Goal: Task Accomplishment & Management: Manage account settings

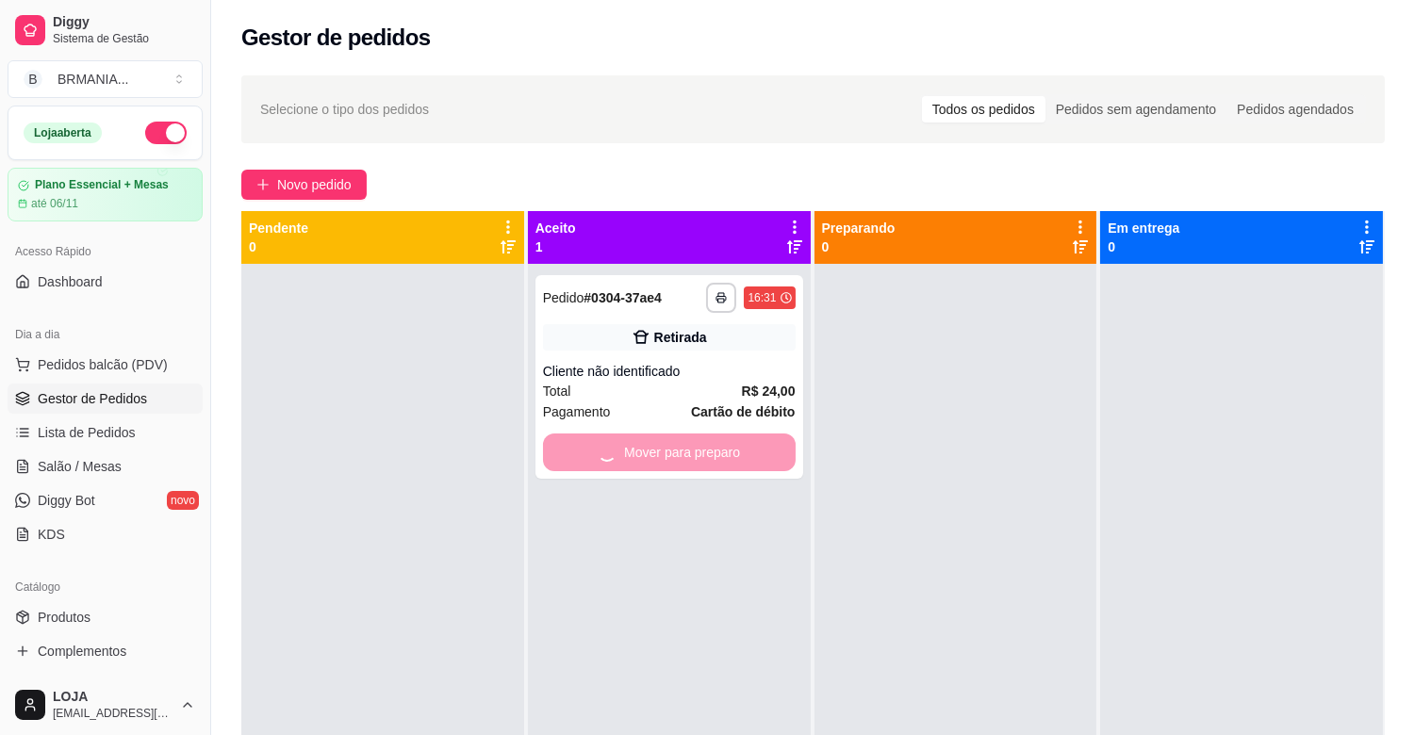
scroll to position [52, 0]
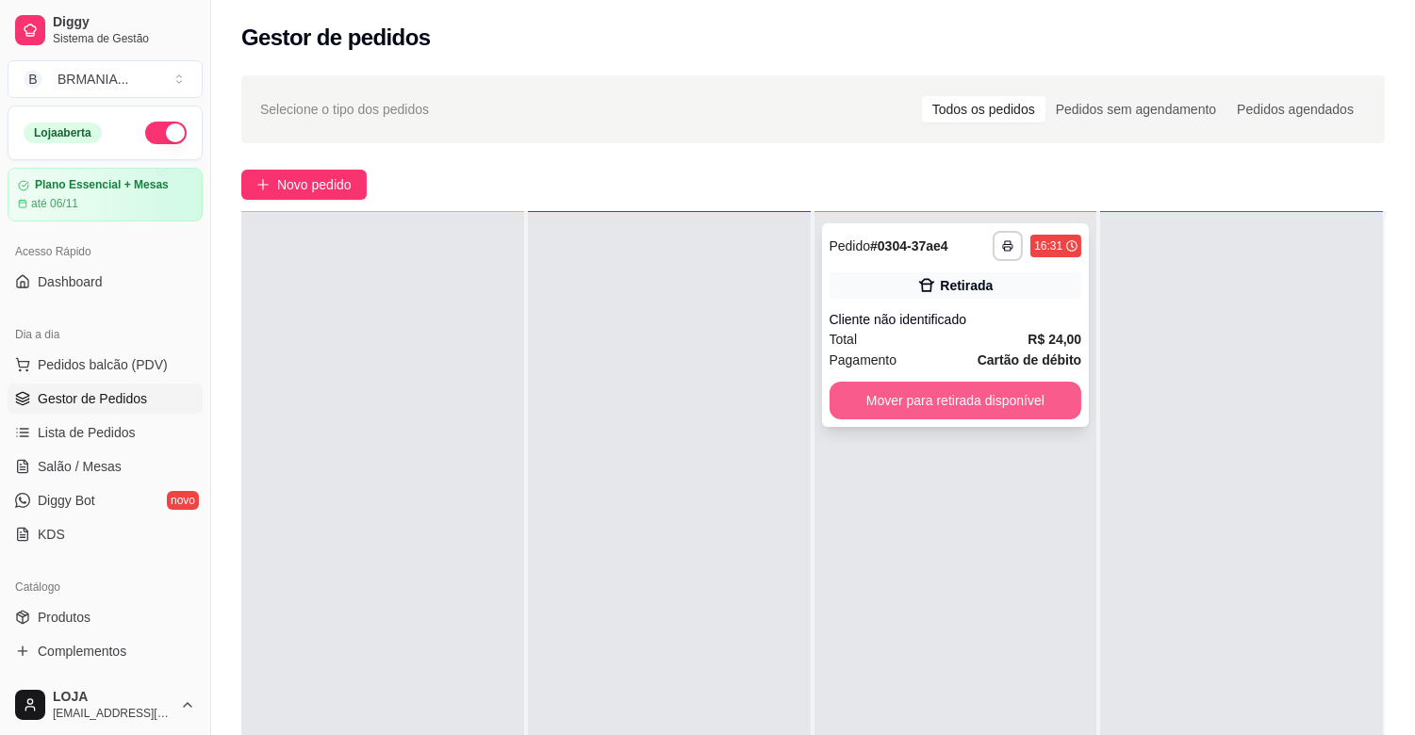
click at [967, 392] on button "Mover para retirada disponível" at bounding box center [955, 401] width 253 height 38
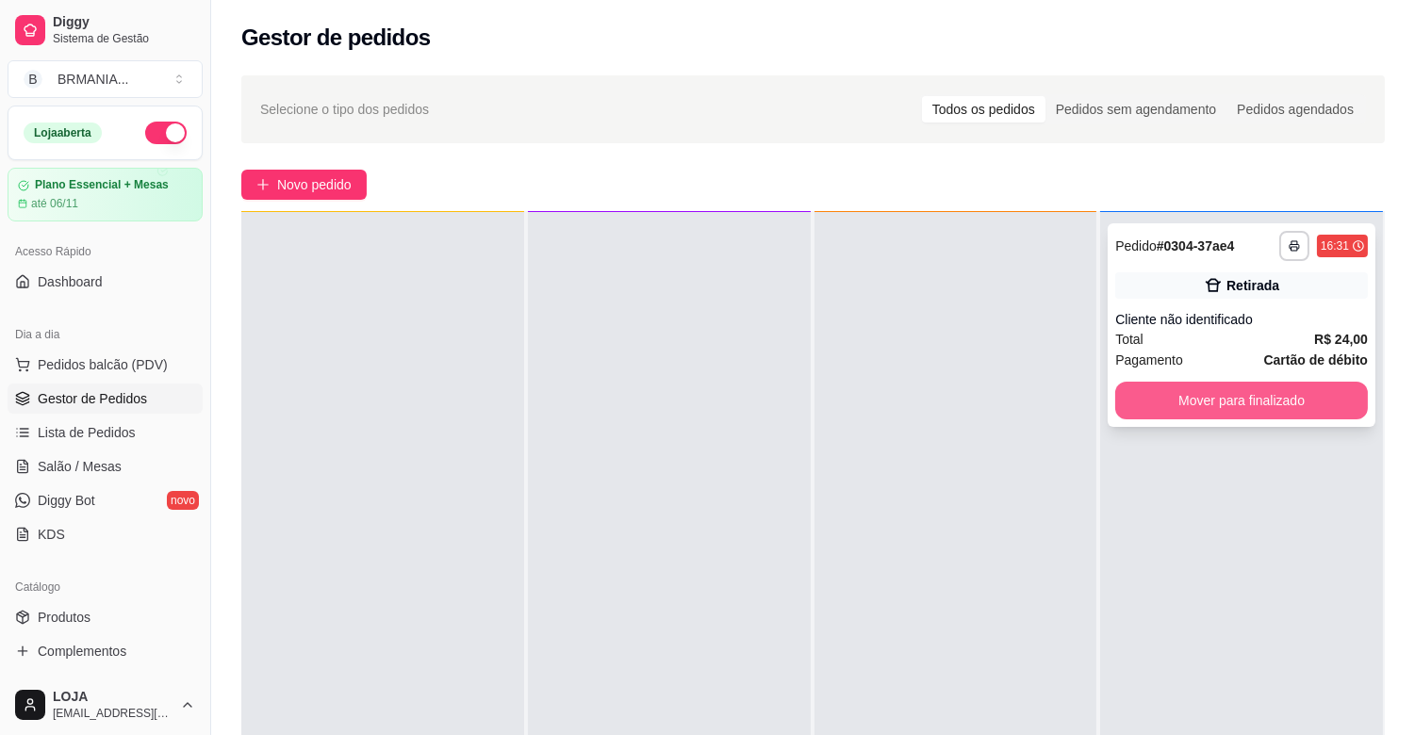
click at [1194, 410] on button "Mover para finalizado" at bounding box center [1241, 401] width 253 height 38
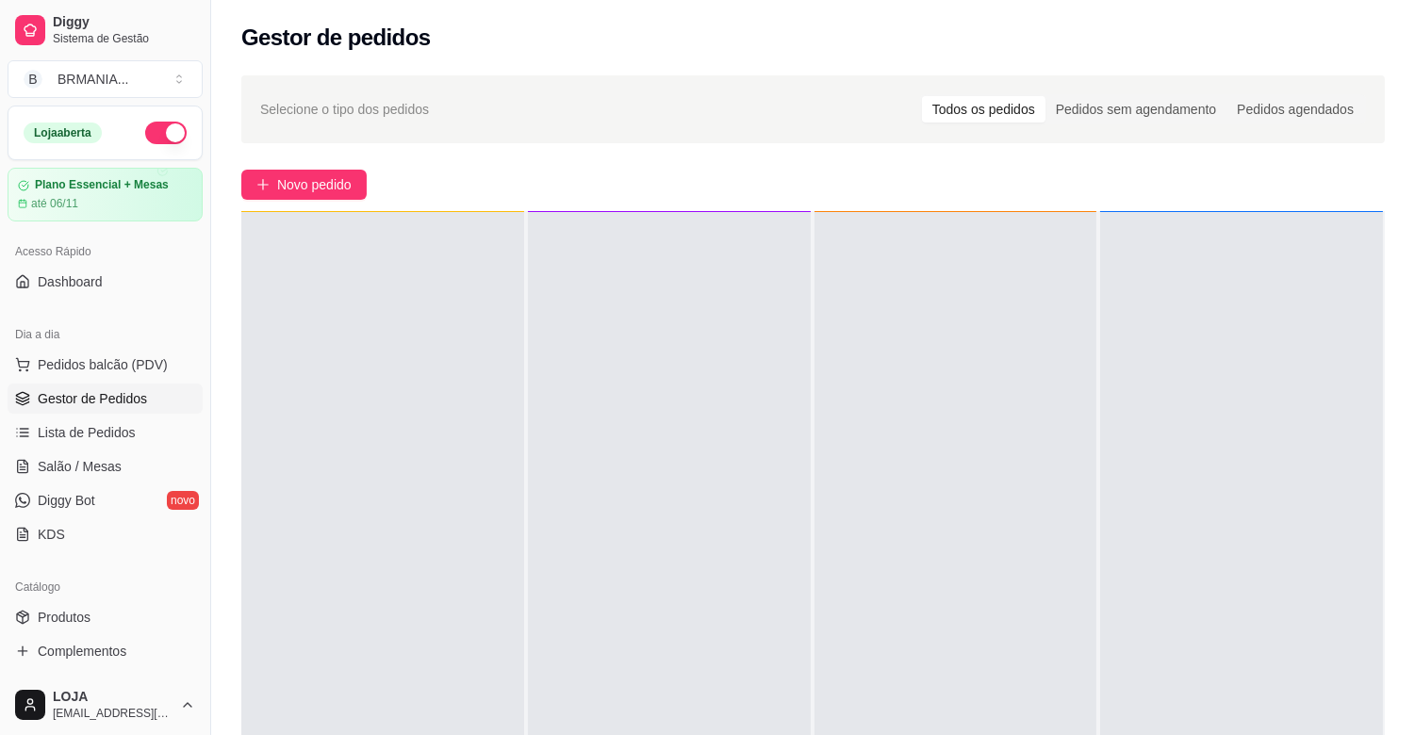
scroll to position [0, 0]
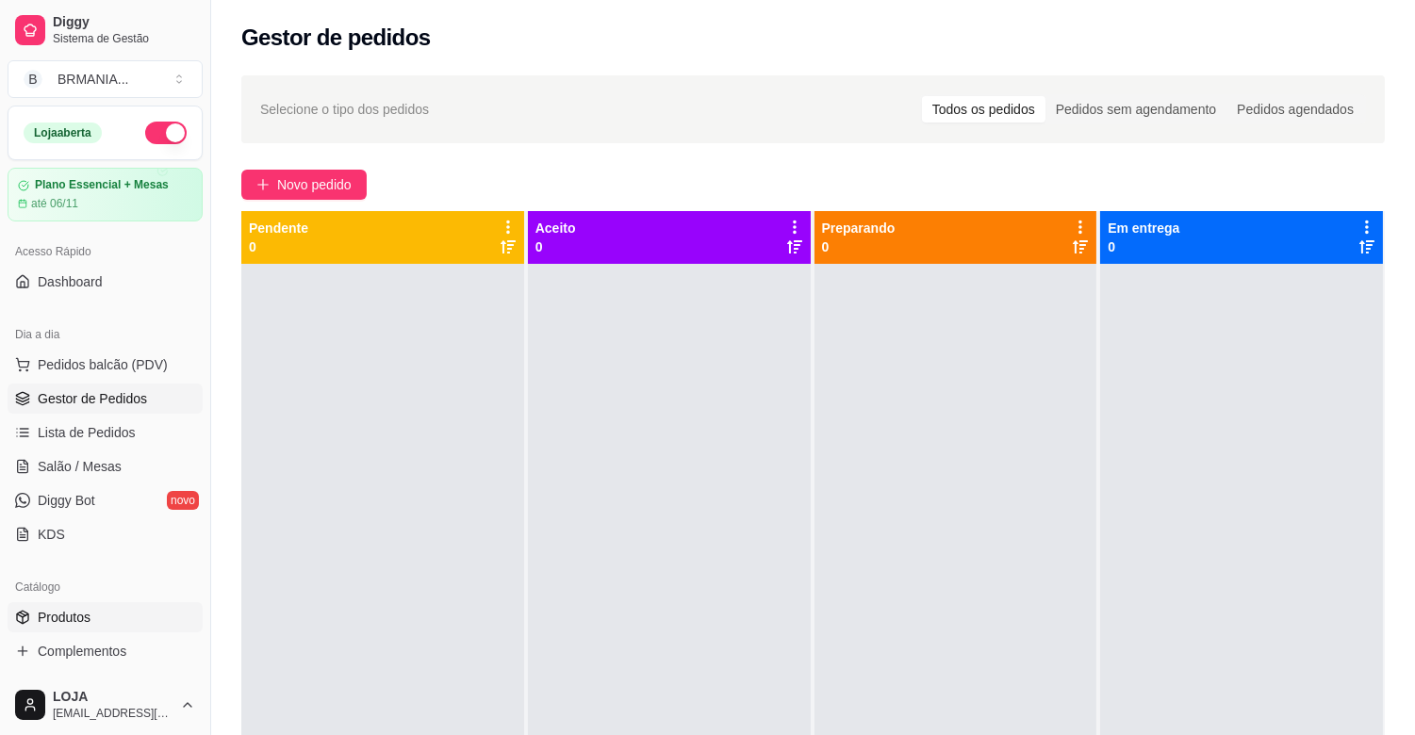
click at [113, 615] on link "Produtos" at bounding box center [105, 617] width 195 height 30
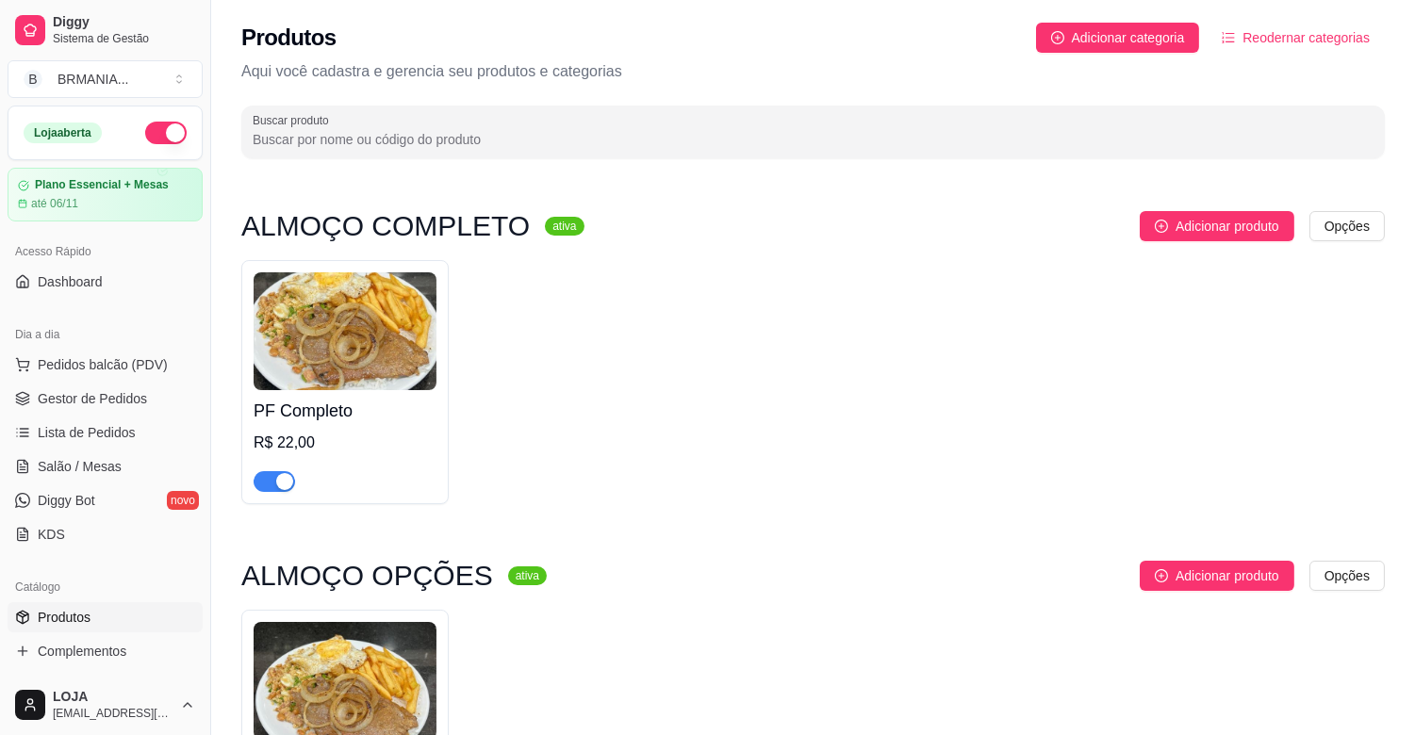
click at [286, 479] on div "button" at bounding box center [284, 481] width 17 height 17
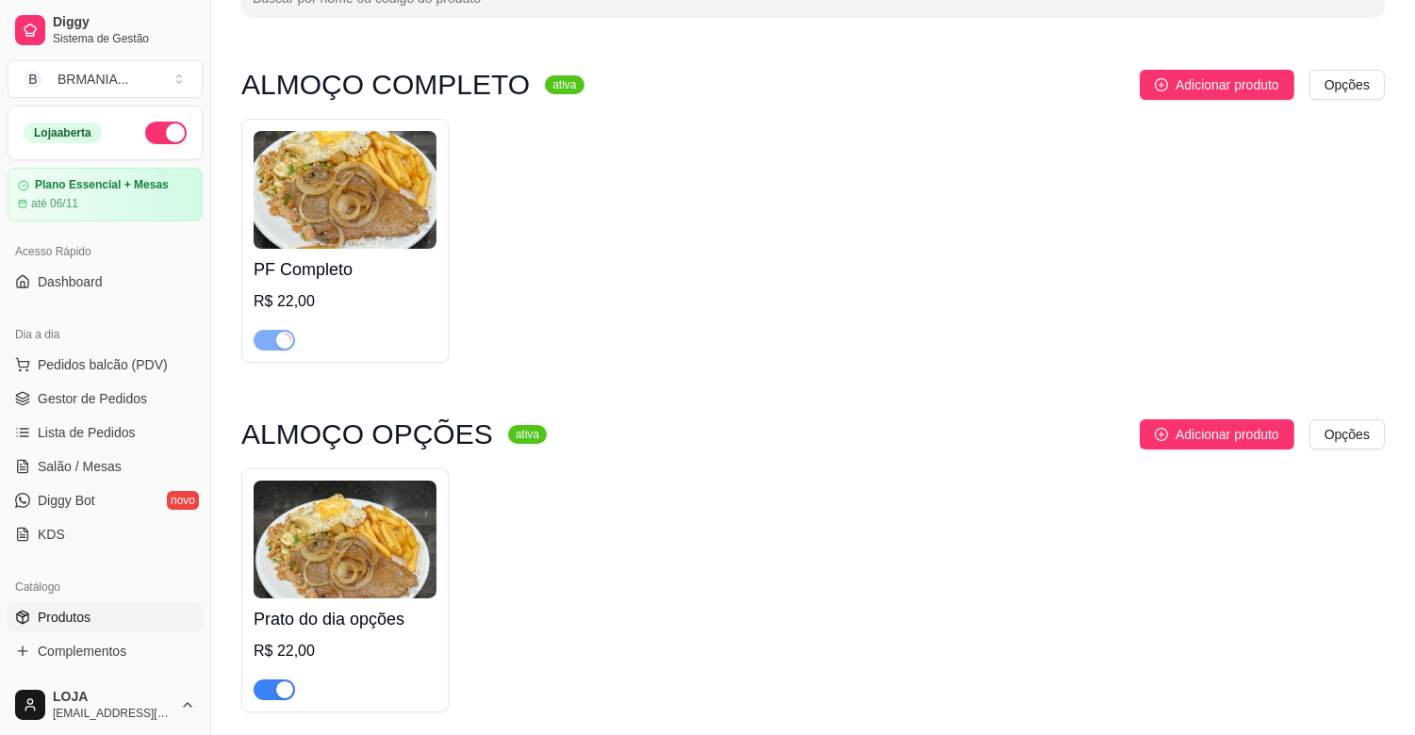
scroll to position [335, 0]
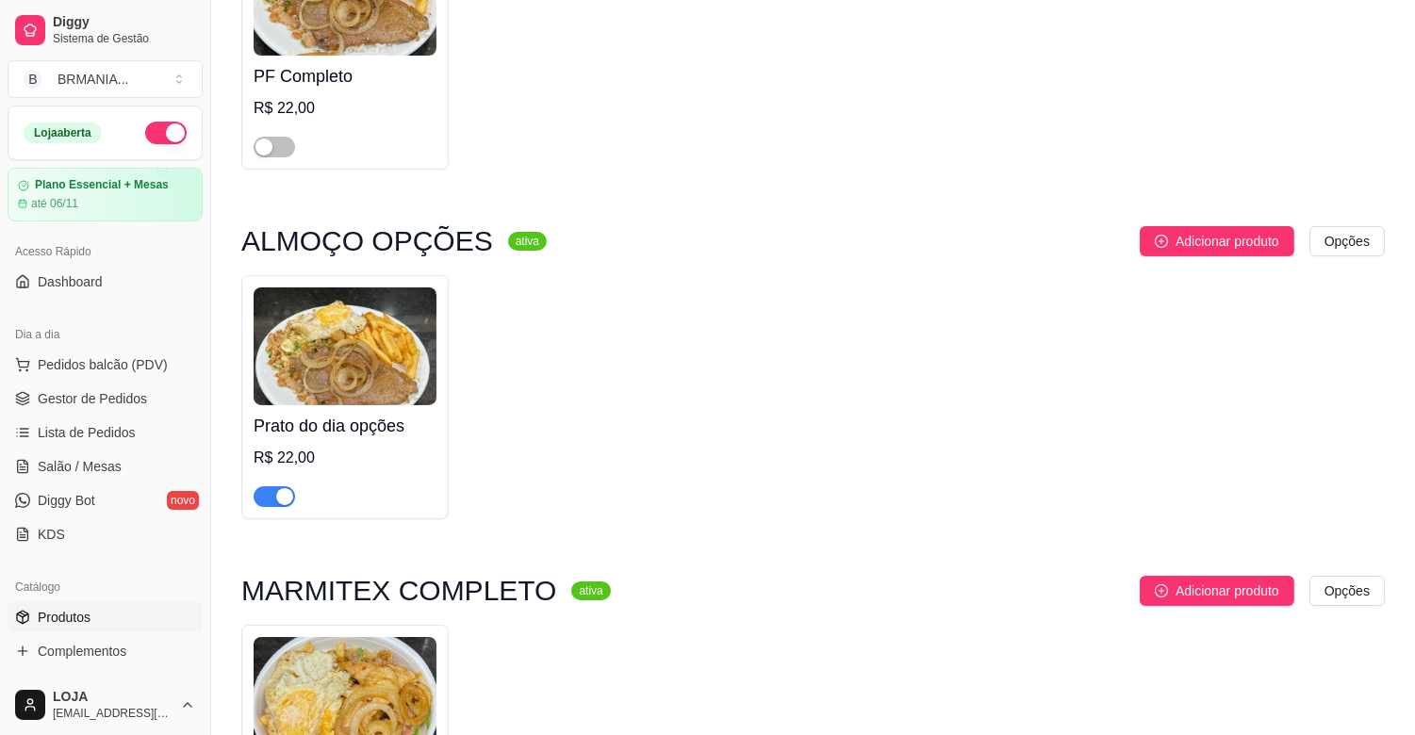
click at [277, 501] on div "button" at bounding box center [284, 496] width 17 height 17
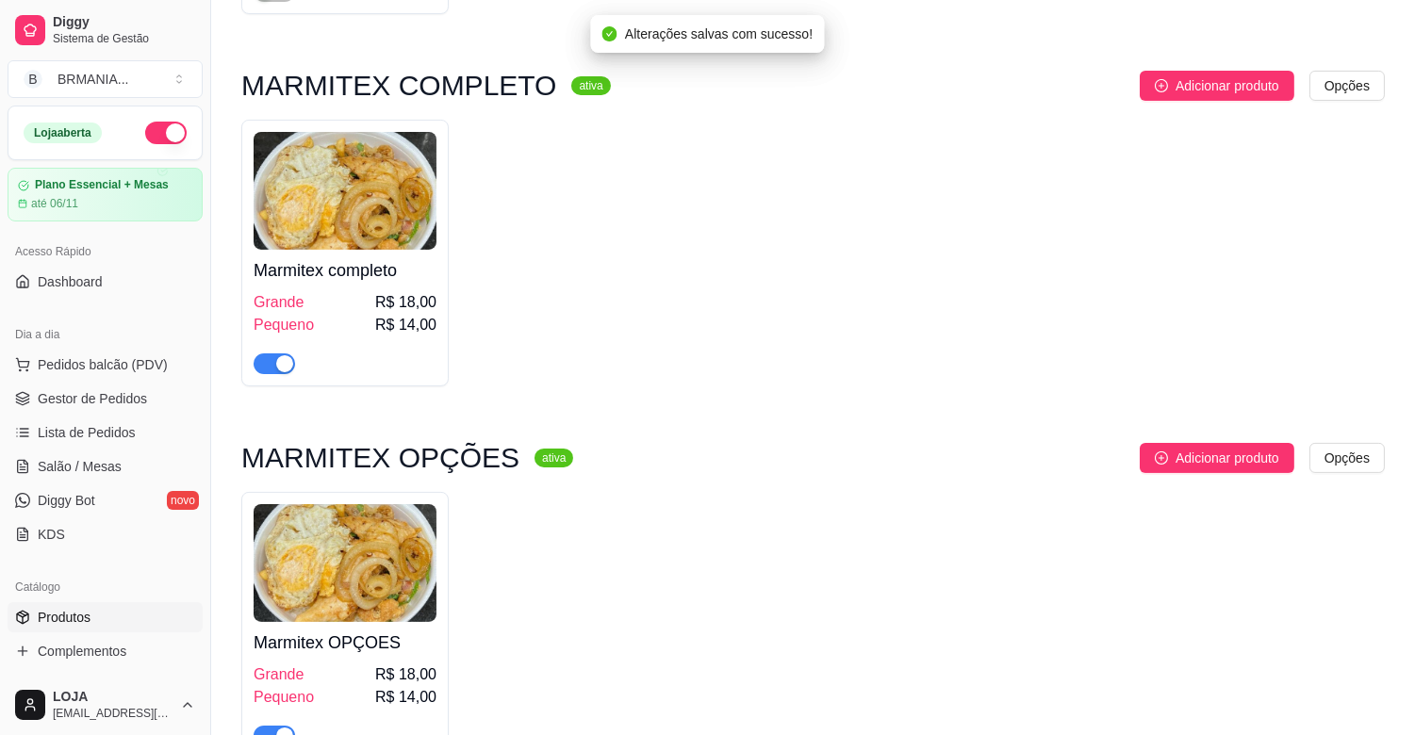
click at [287, 356] on div "button" at bounding box center [284, 363] width 17 height 17
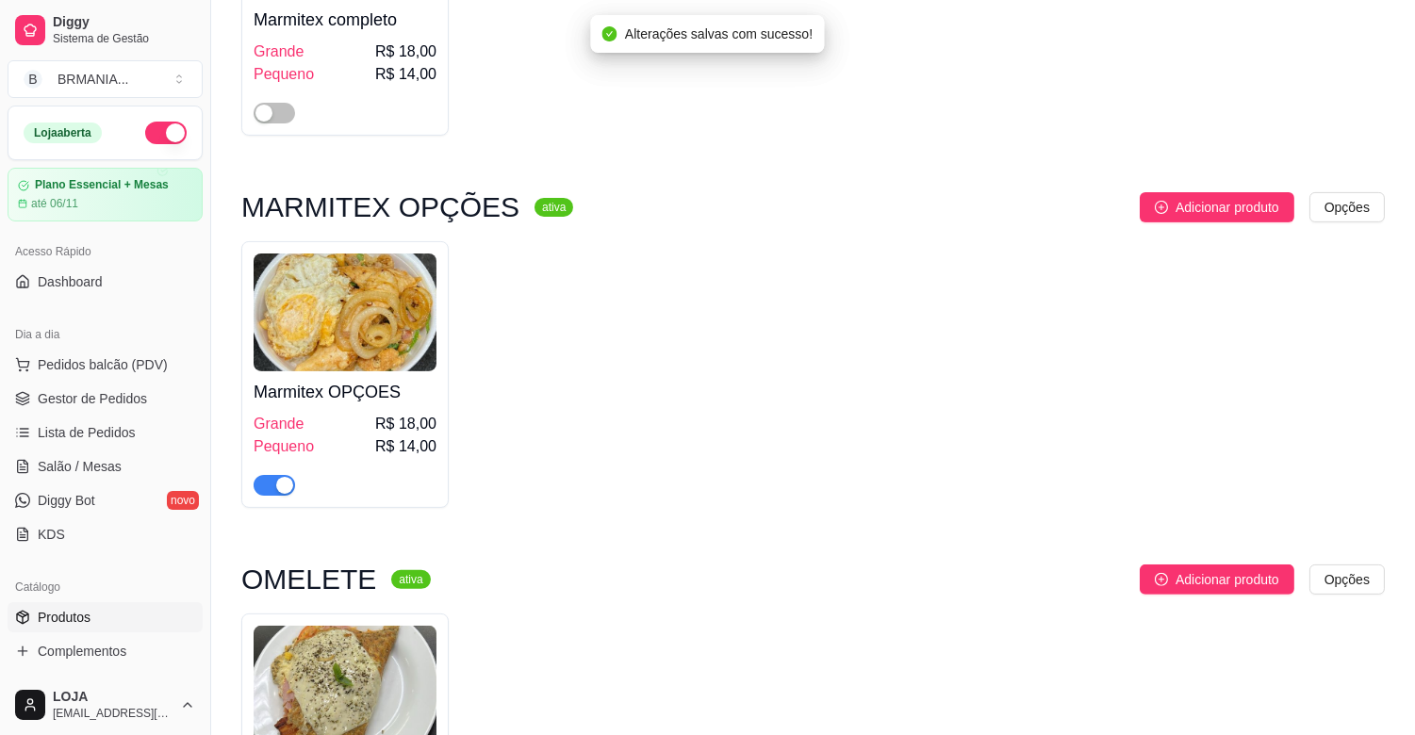
click at [283, 483] on div "button" at bounding box center [284, 485] width 17 height 17
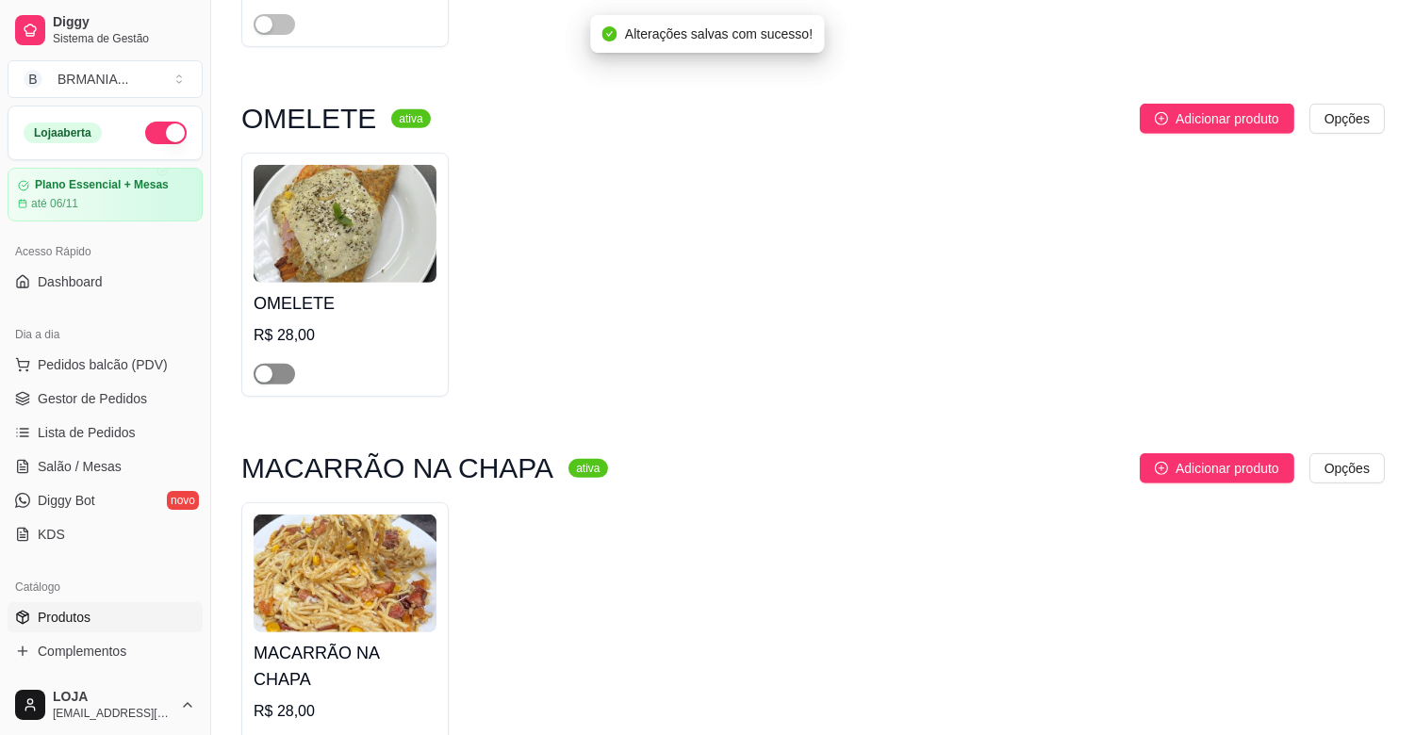
click at [279, 368] on span "button" at bounding box center [274, 374] width 41 height 21
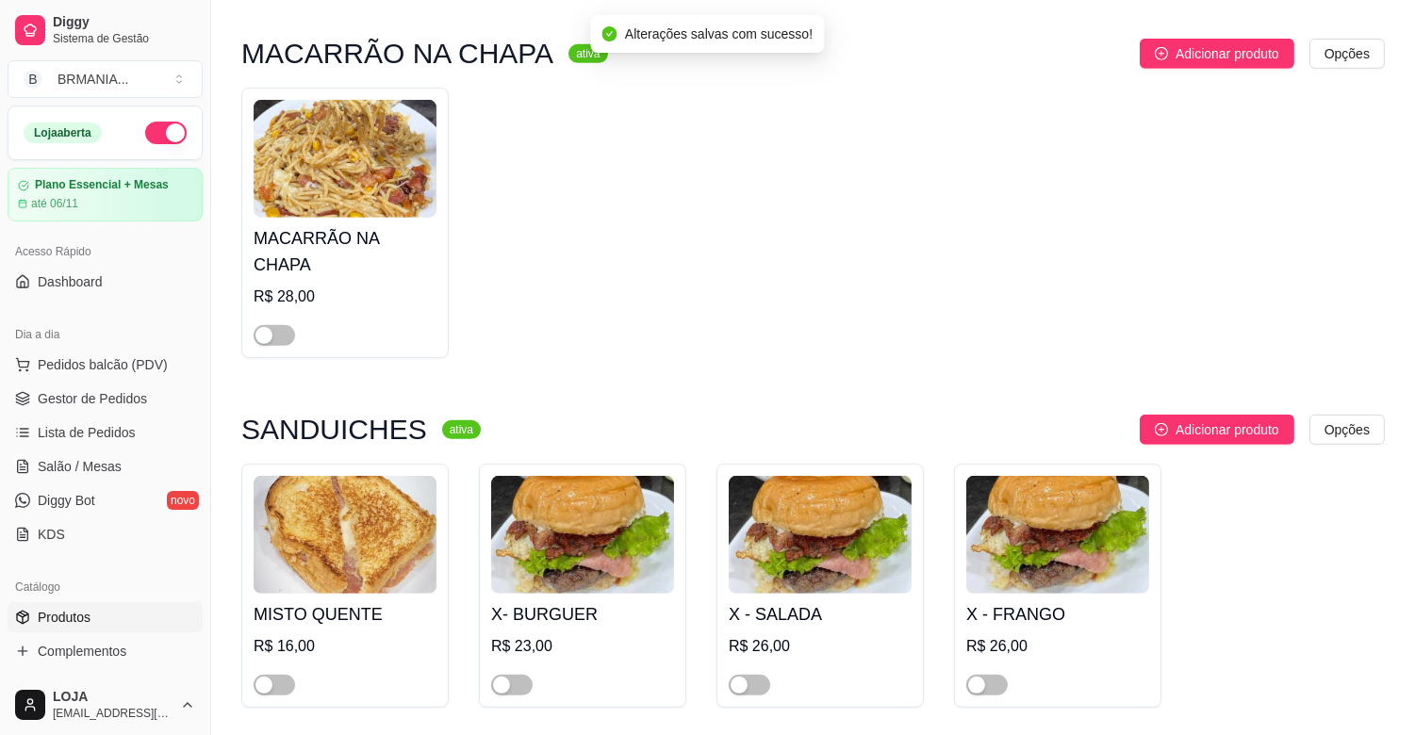
scroll to position [1971, 0]
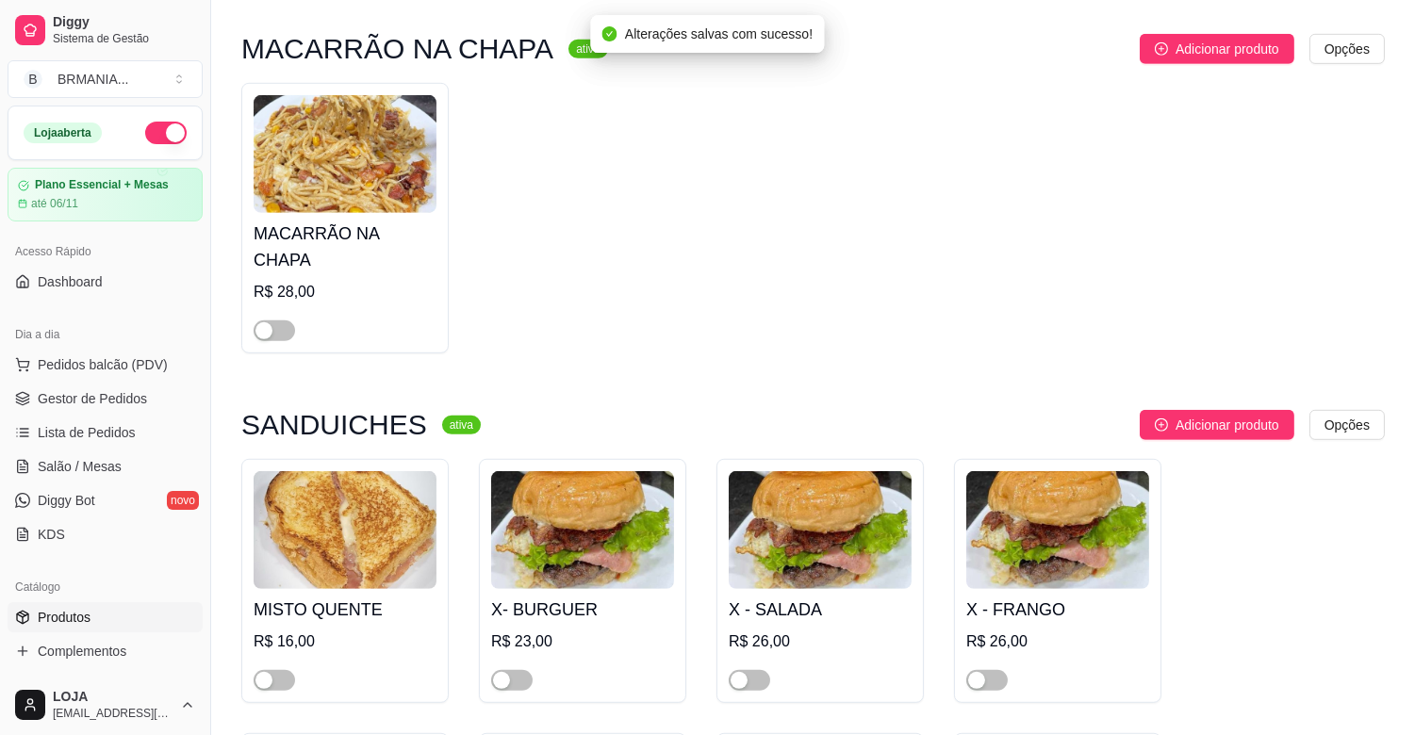
drag, startPoint x: 269, startPoint y: 304, endPoint x: 273, endPoint y: 323, distance: 19.4
click at [269, 322] on div "button" at bounding box center [263, 330] width 17 height 17
click at [284, 670] on span "button" at bounding box center [274, 680] width 41 height 21
click at [505, 672] on div "button" at bounding box center [501, 680] width 17 height 17
click at [739, 672] on div "button" at bounding box center [738, 680] width 17 height 17
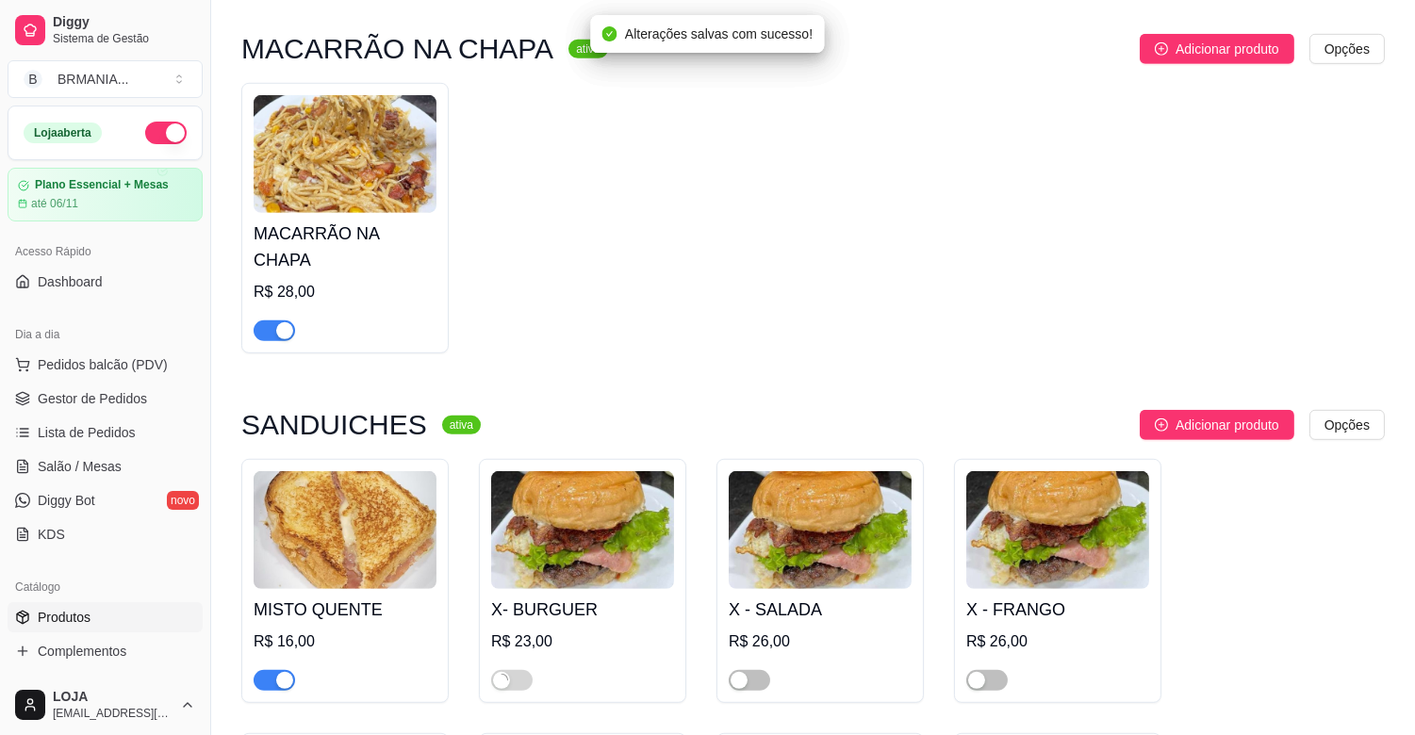
click at [988, 670] on span "button" at bounding box center [986, 680] width 41 height 21
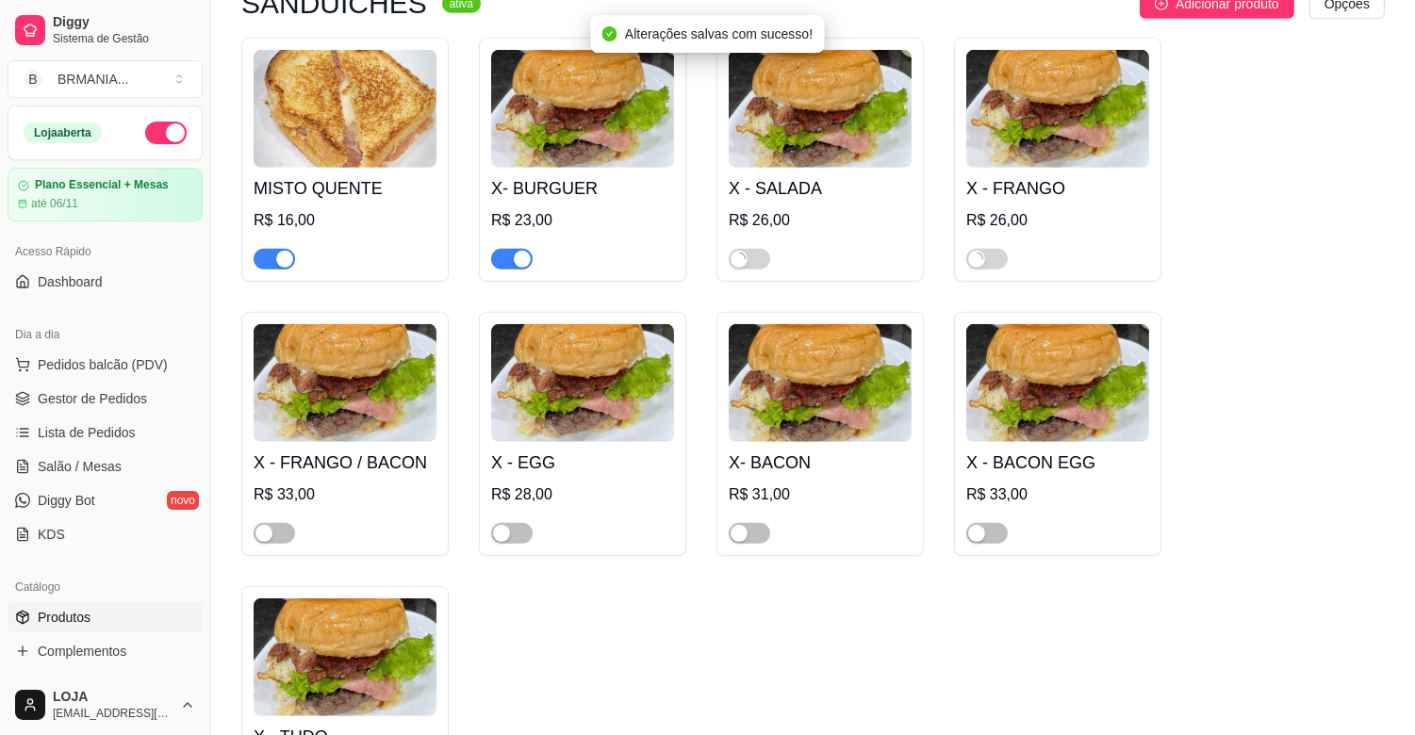
scroll to position [2473, 0]
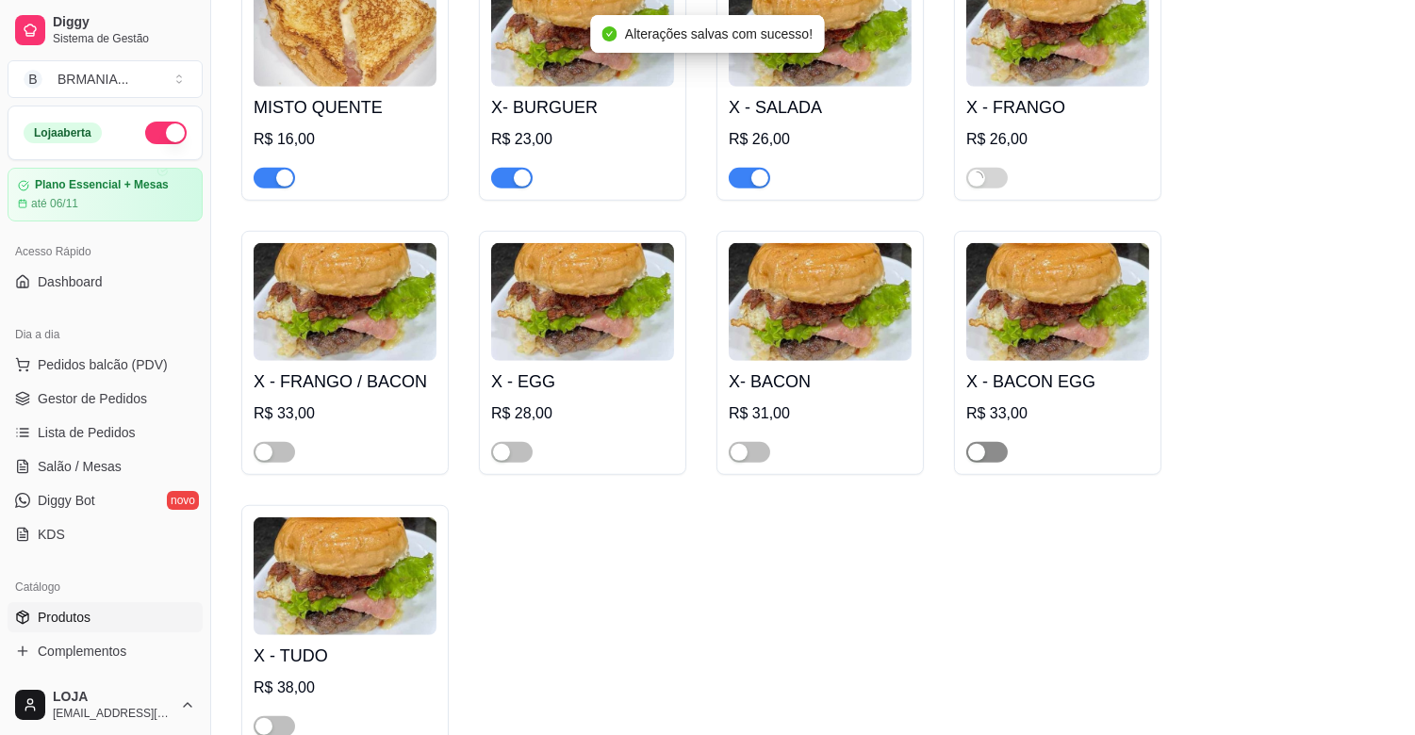
click at [980, 444] on div "button" at bounding box center [976, 452] width 17 height 17
click at [745, 444] on div "button" at bounding box center [738, 452] width 17 height 17
click at [507, 442] on span "button" at bounding box center [511, 452] width 41 height 21
click at [280, 442] on span "button" at bounding box center [274, 452] width 41 height 21
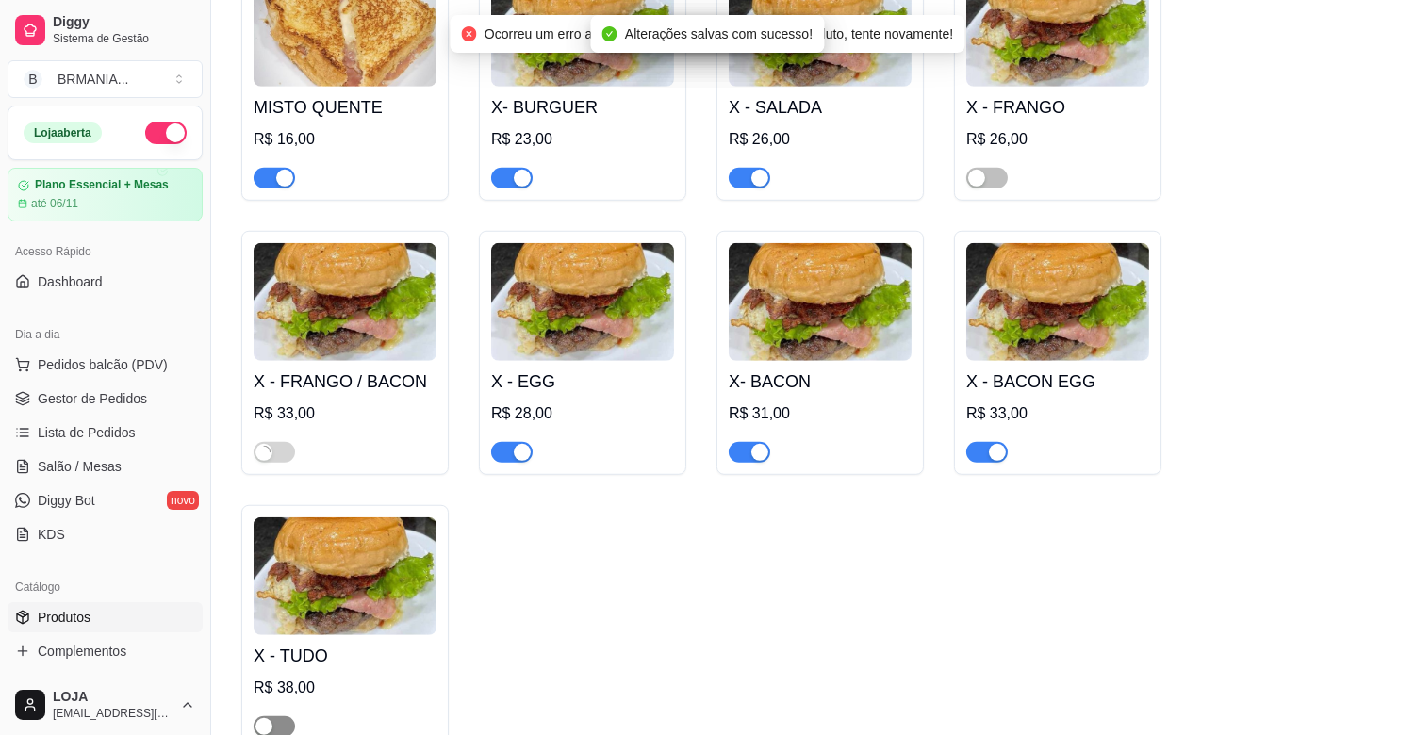
click at [283, 716] on span "button" at bounding box center [274, 726] width 41 height 21
click at [985, 168] on span "button" at bounding box center [986, 178] width 41 height 21
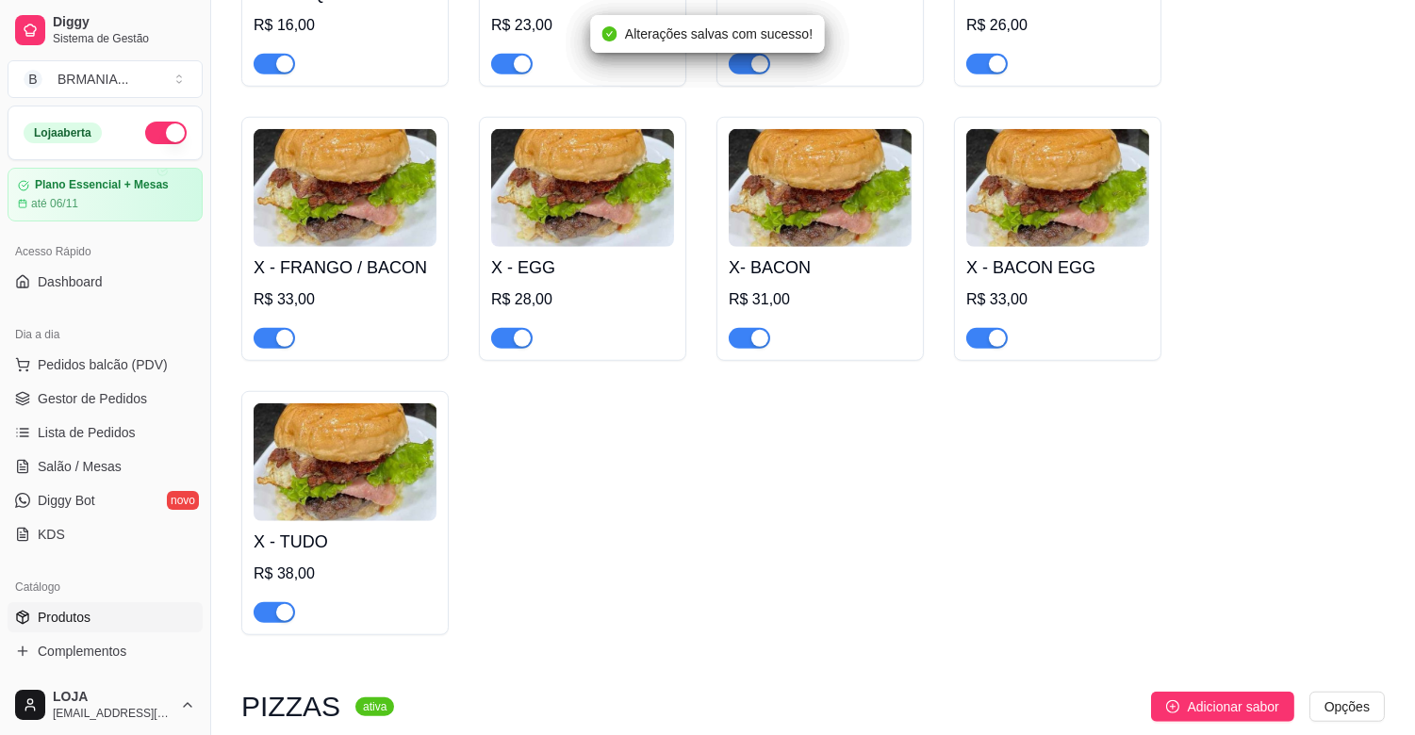
scroll to position [2891, 0]
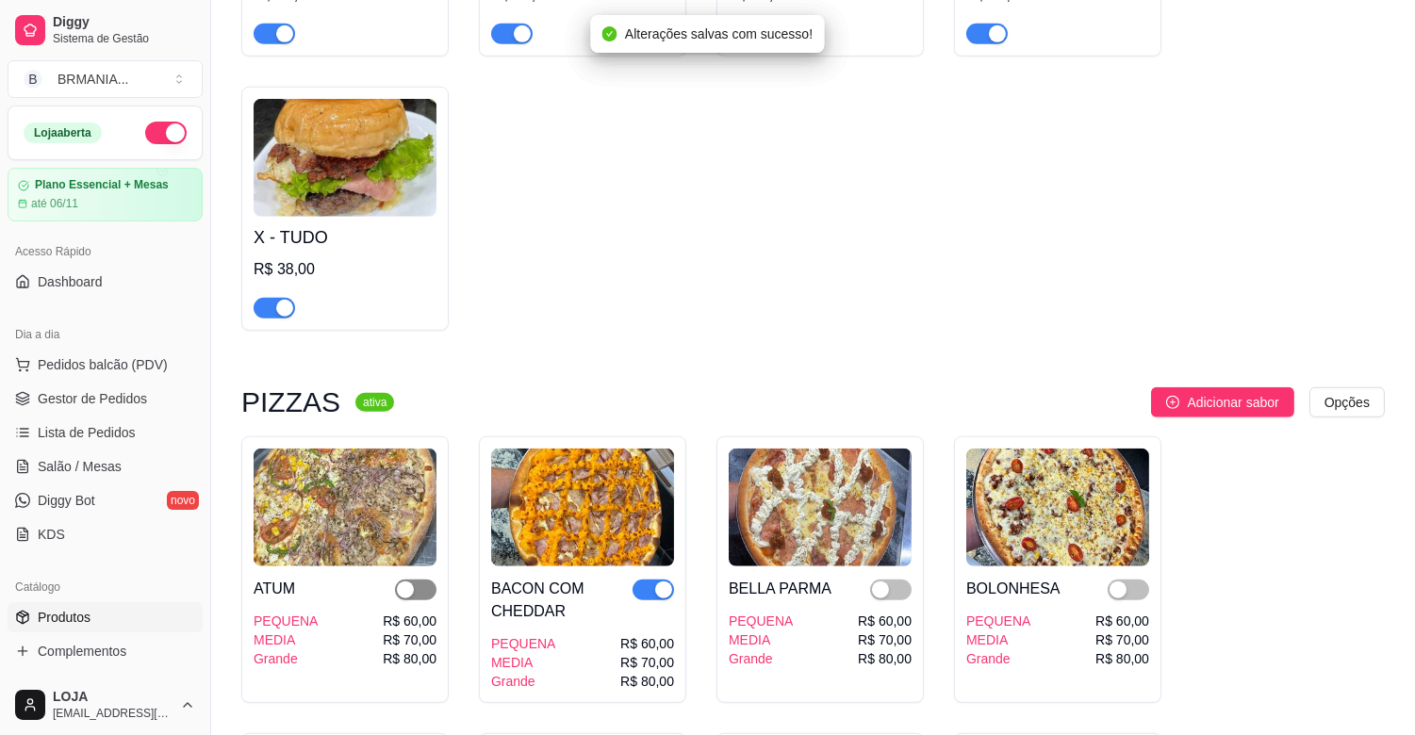
click at [402, 581] on div "button" at bounding box center [405, 589] width 17 height 17
click at [896, 580] on span "button" at bounding box center [890, 590] width 41 height 21
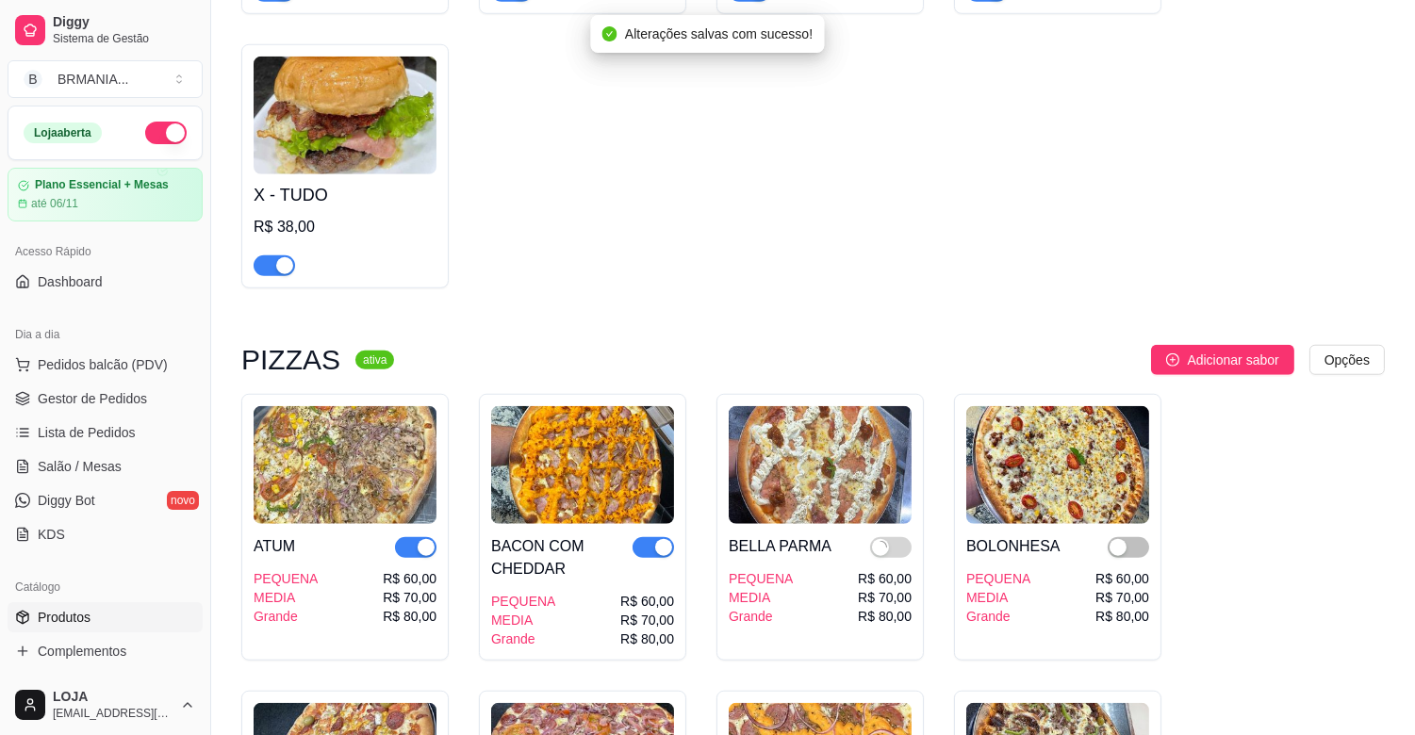
scroll to position [3143, 0]
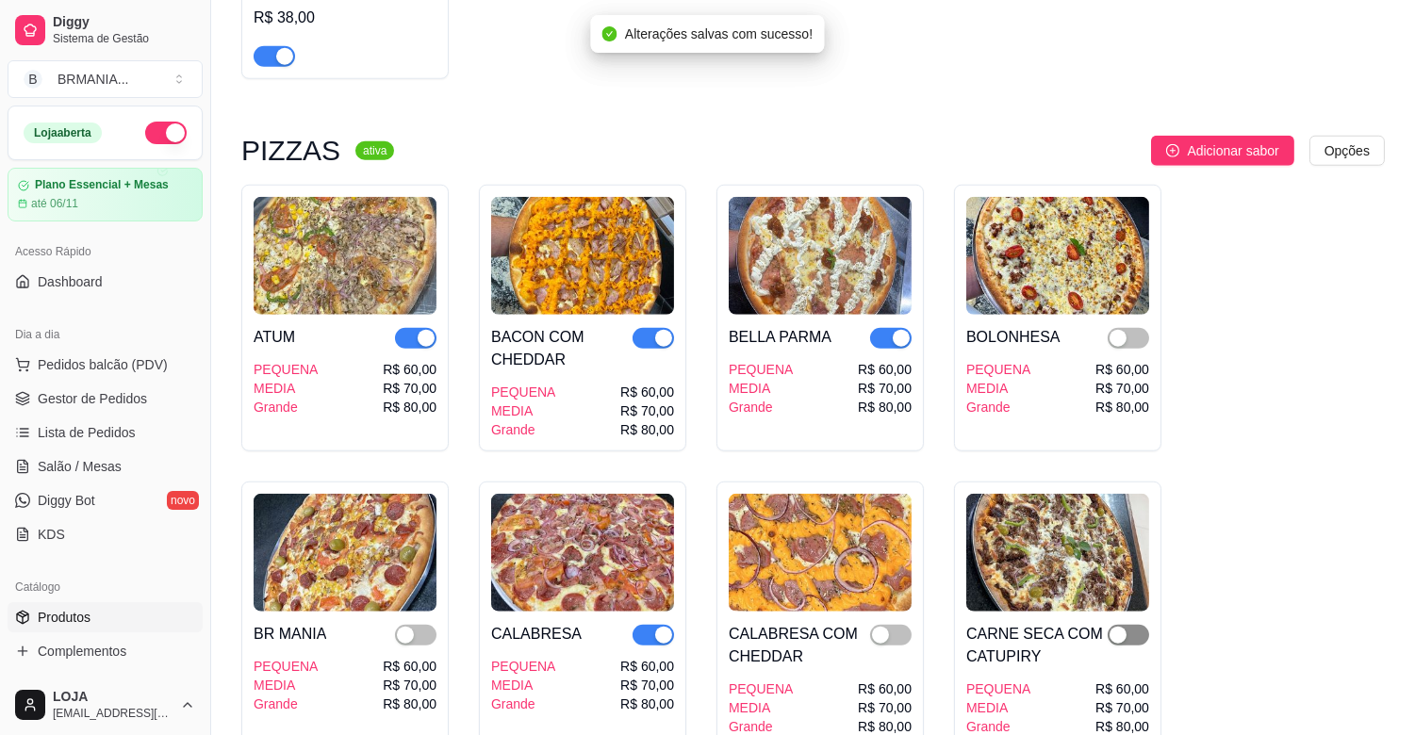
click at [1129, 625] on span "button" at bounding box center [1127, 635] width 41 height 21
click at [897, 625] on span "button" at bounding box center [890, 635] width 41 height 21
click at [417, 625] on span "button" at bounding box center [415, 635] width 41 height 21
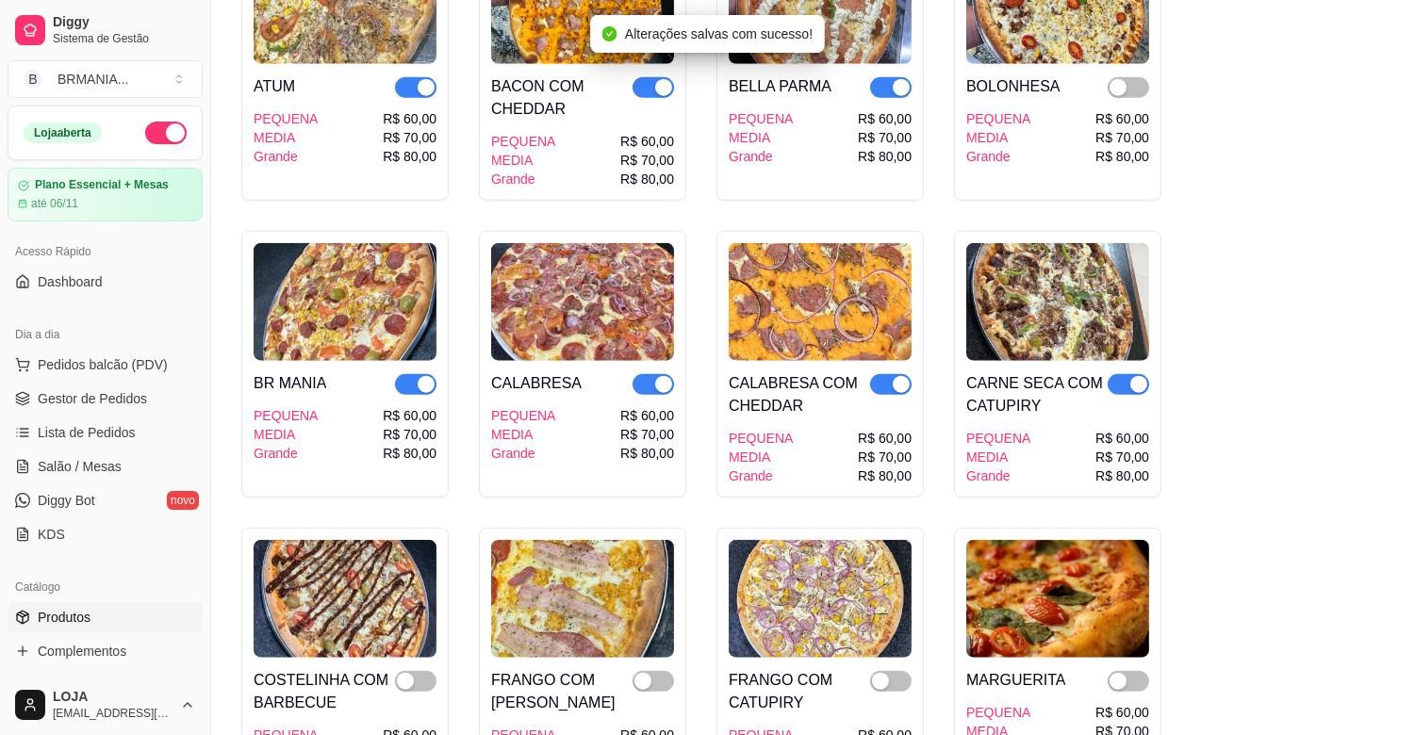
scroll to position [3520, 0]
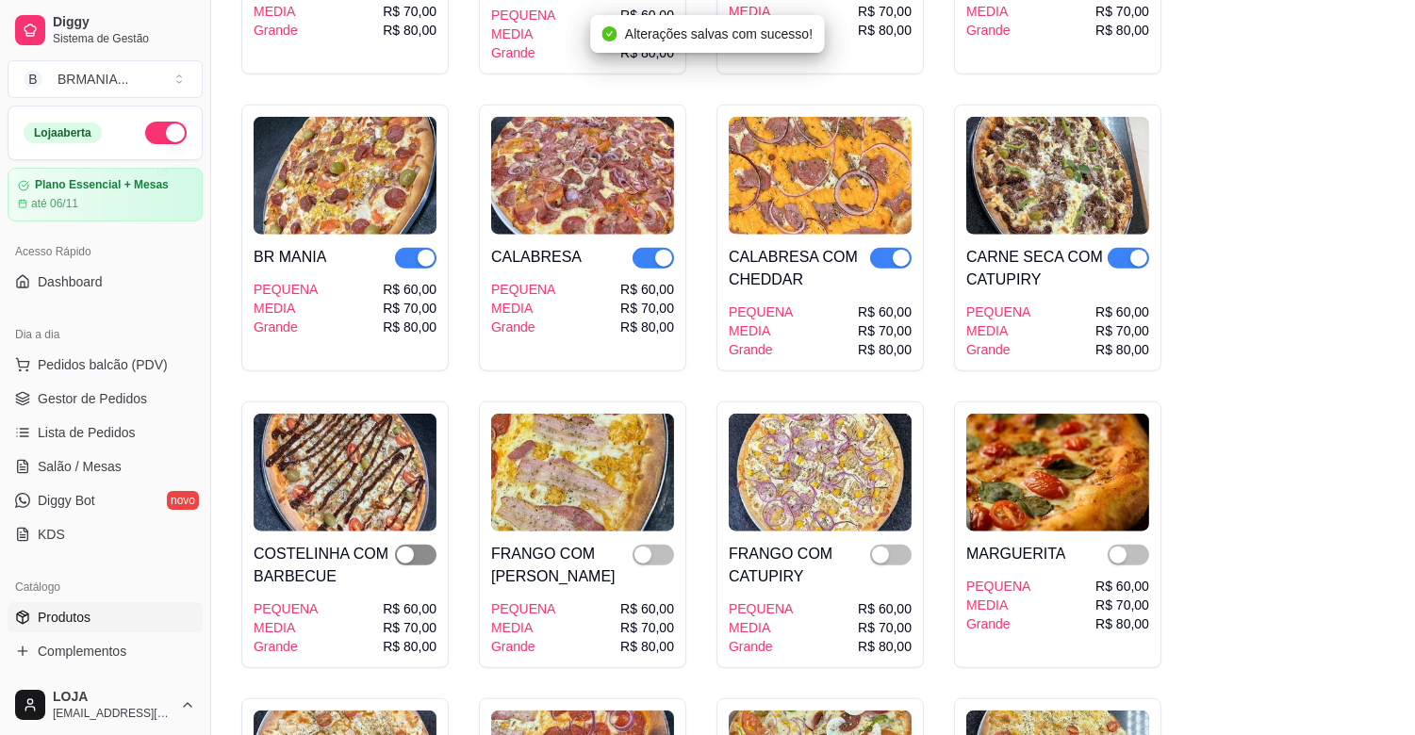
click at [410, 547] on div "button" at bounding box center [405, 555] width 17 height 17
click at [662, 545] on span "button" at bounding box center [652, 555] width 41 height 21
click at [890, 545] on span "button" at bounding box center [890, 555] width 41 height 21
click at [1137, 545] on span "button" at bounding box center [1127, 555] width 41 height 21
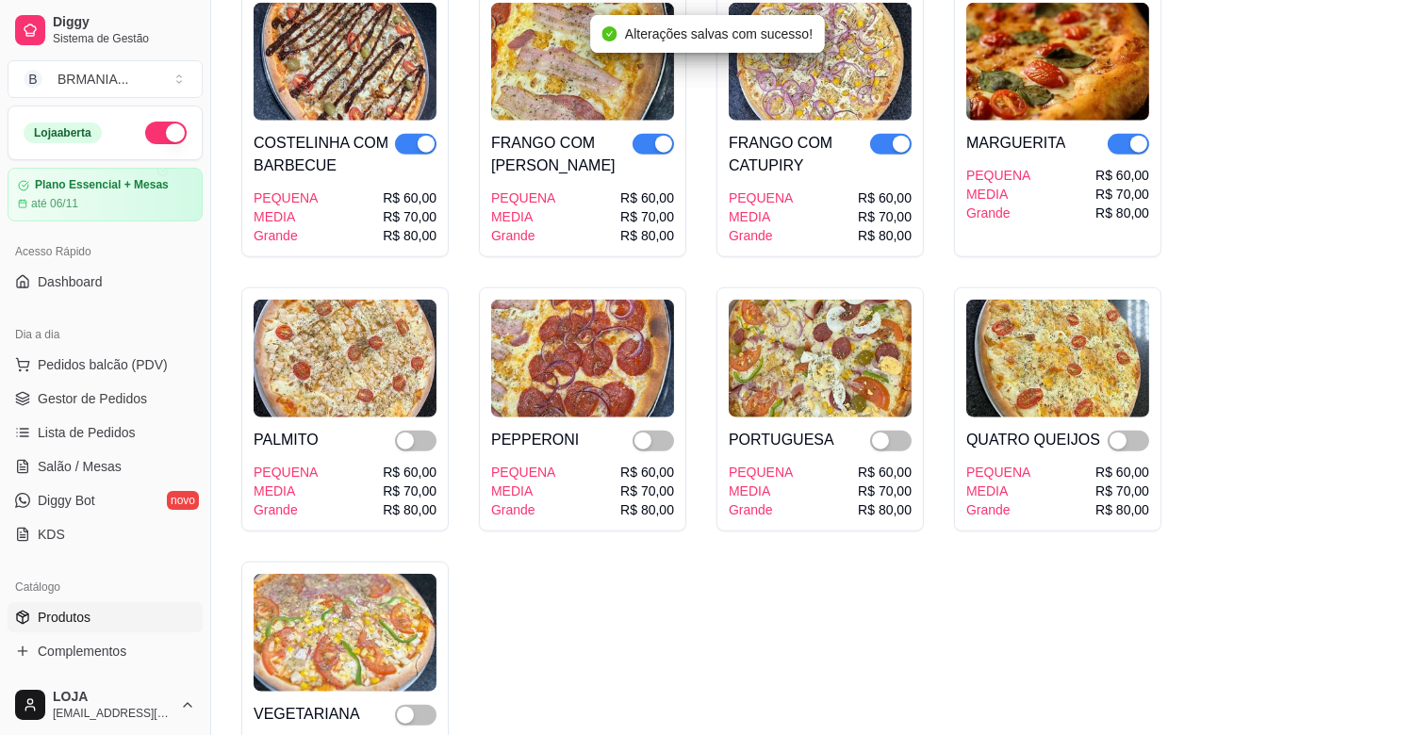
scroll to position [3939, 0]
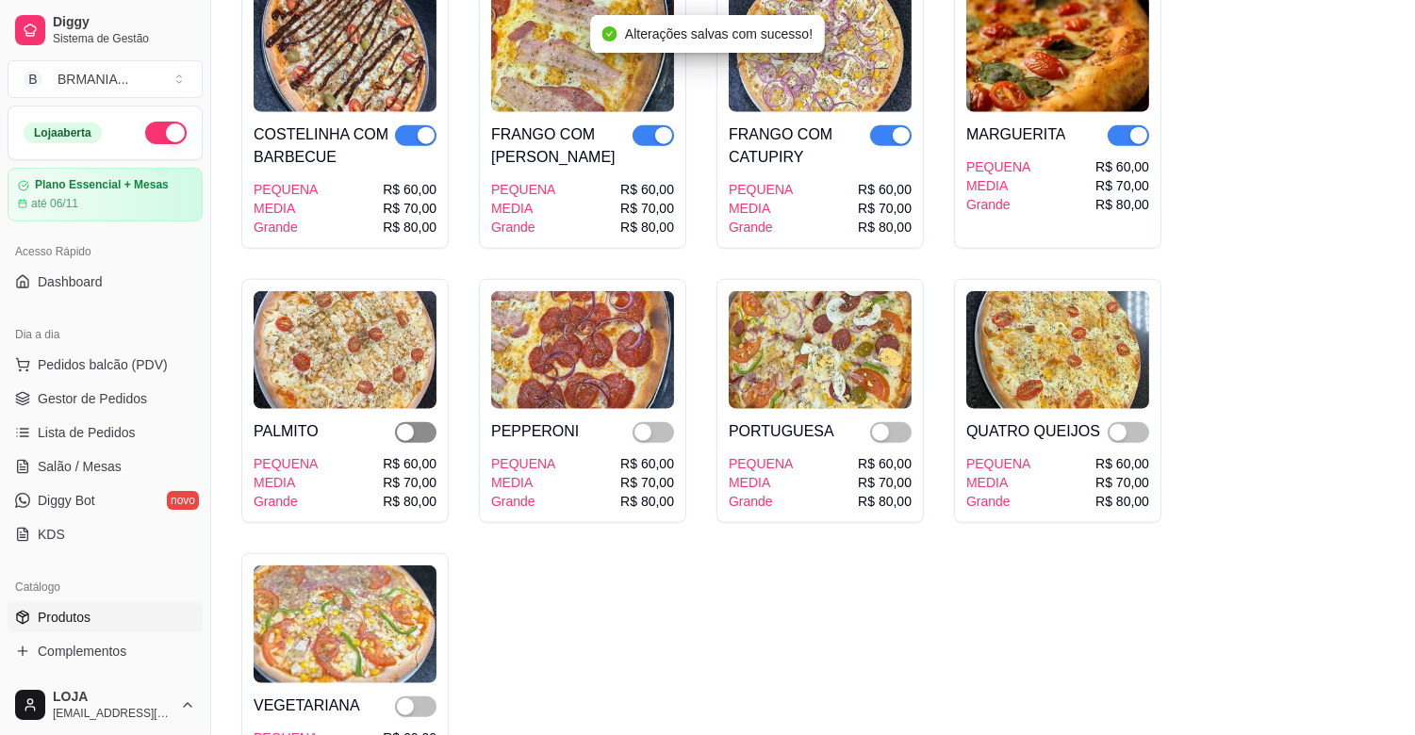
click at [400, 424] on div "button" at bounding box center [405, 432] width 17 height 17
click at [655, 422] on span "button" at bounding box center [652, 432] width 41 height 21
click at [892, 422] on span "button" at bounding box center [890, 432] width 41 height 21
click at [1132, 422] on span "button" at bounding box center [1127, 432] width 41 height 21
click at [420, 696] on span "button" at bounding box center [415, 706] width 41 height 21
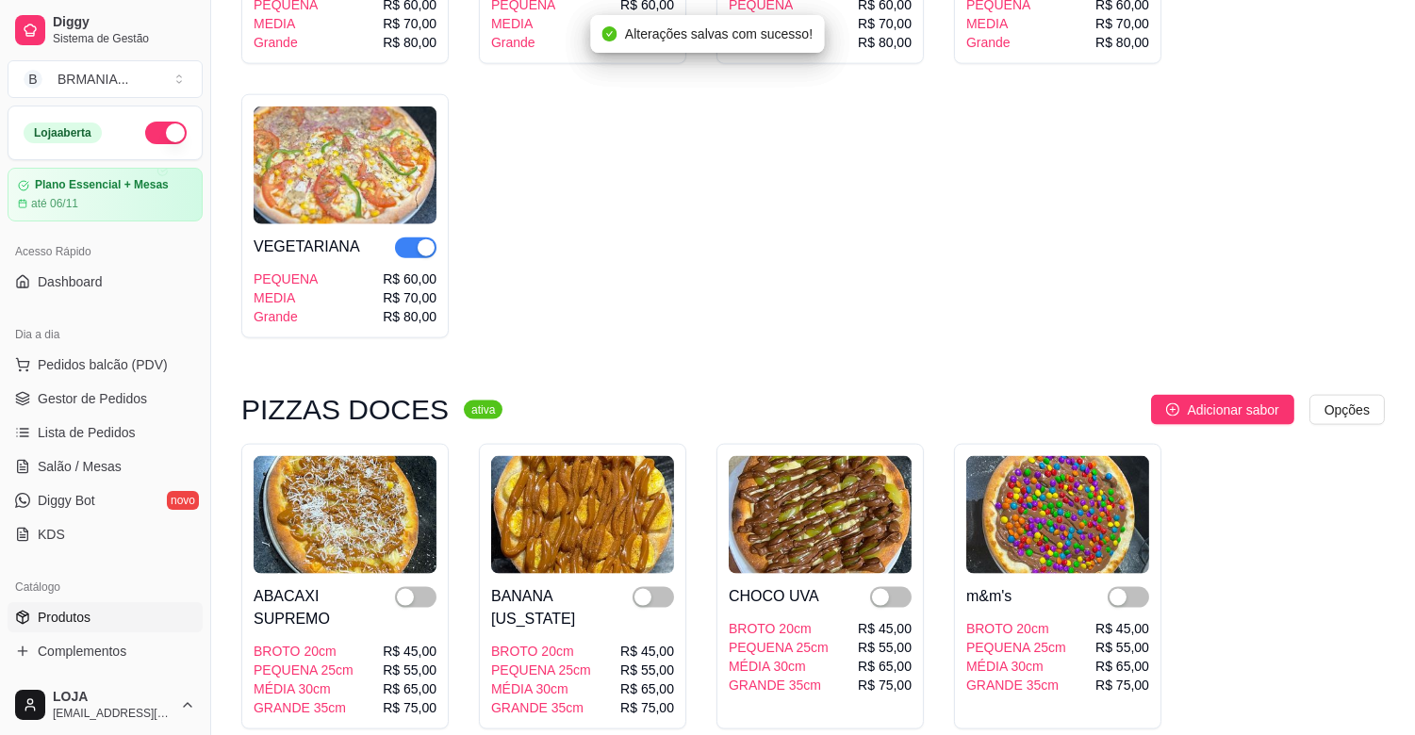
scroll to position [4442, 0]
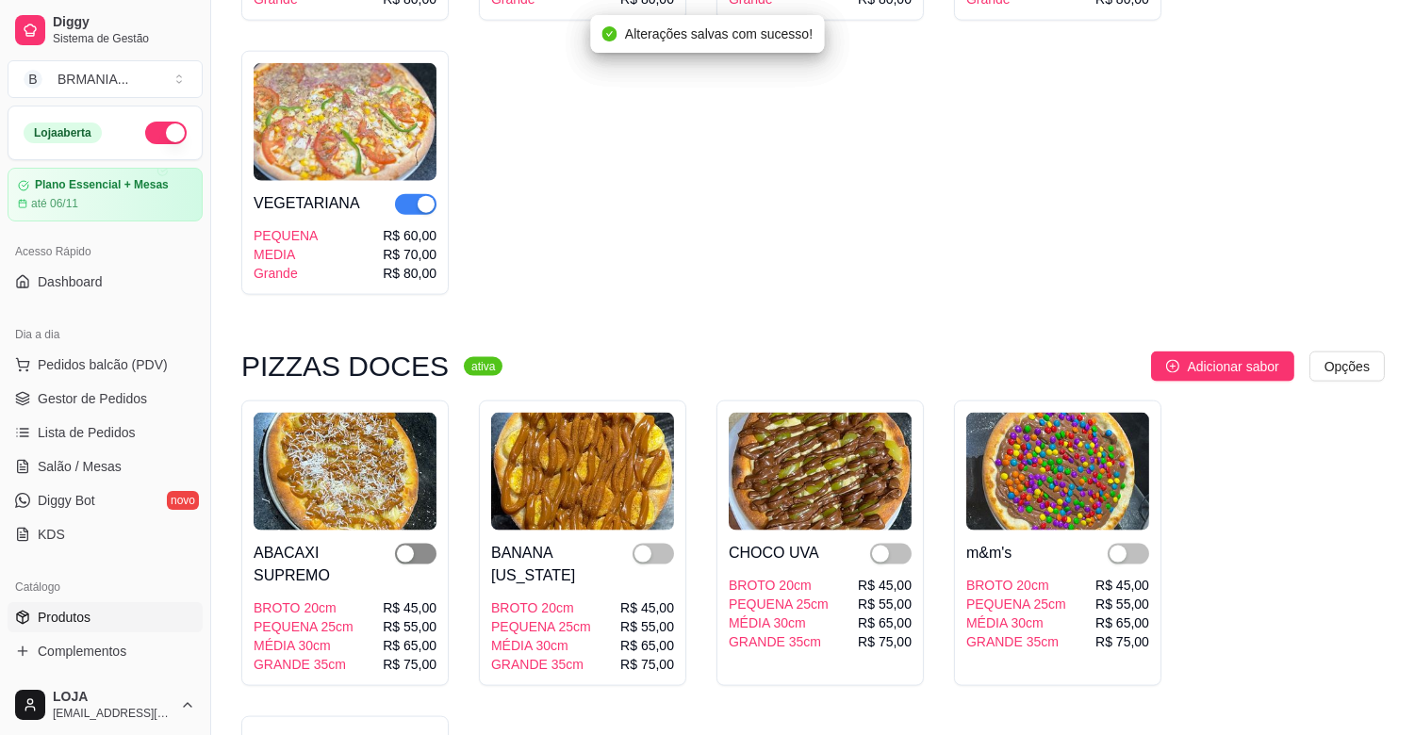
click at [422, 544] on span "button" at bounding box center [415, 554] width 41 height 21
click at [898, 544] on span "button" at bounding box center [890, 554] width 41 height 21
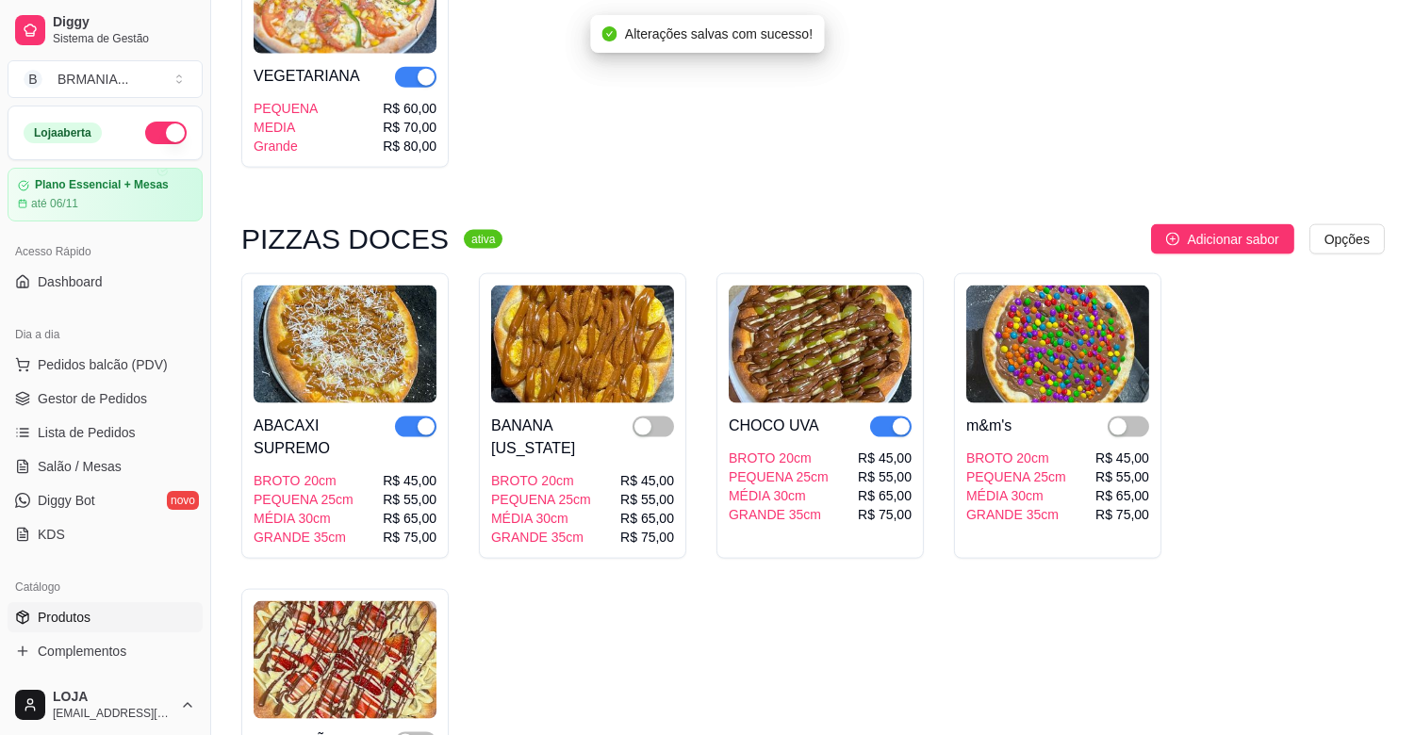
scroll to position [4609, 0]
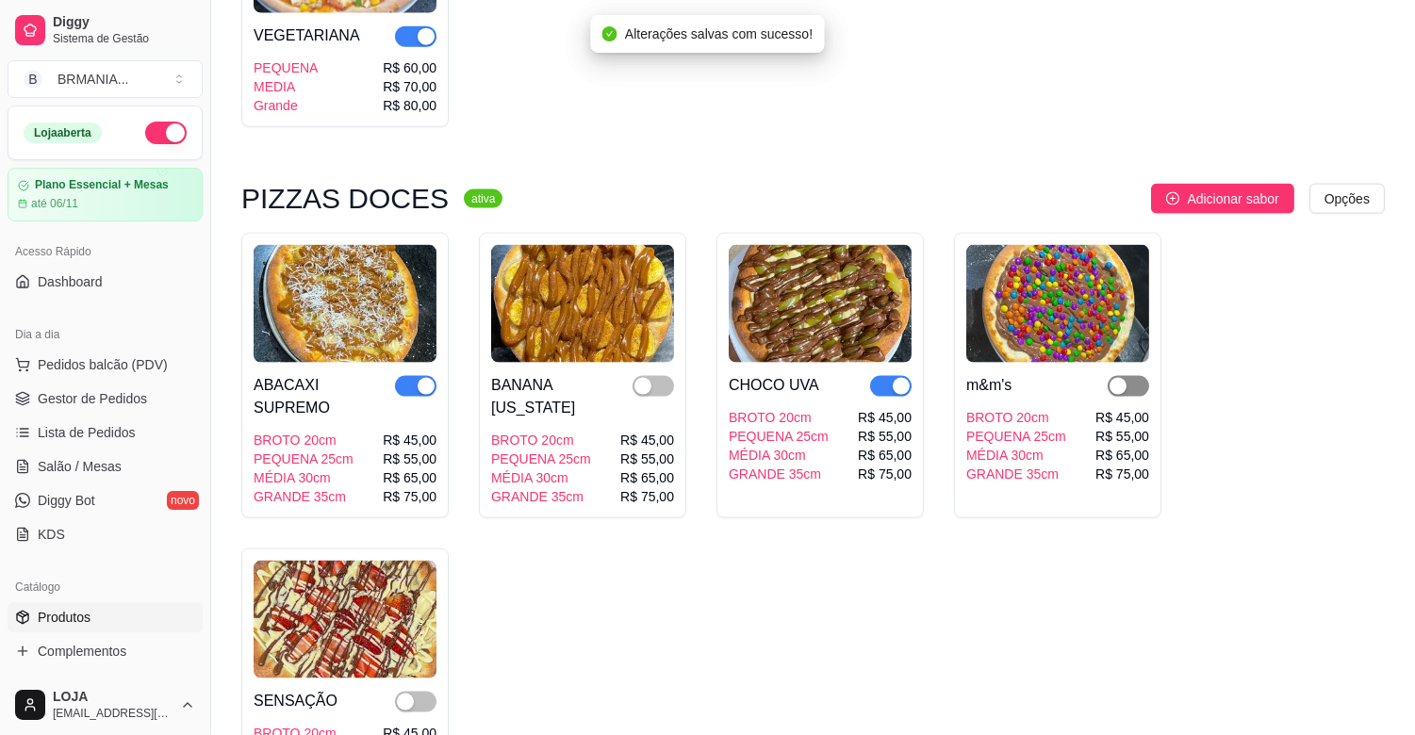
click at [1127, 376] on span "button" at bounding box center [1127, 386] width 41 height 21
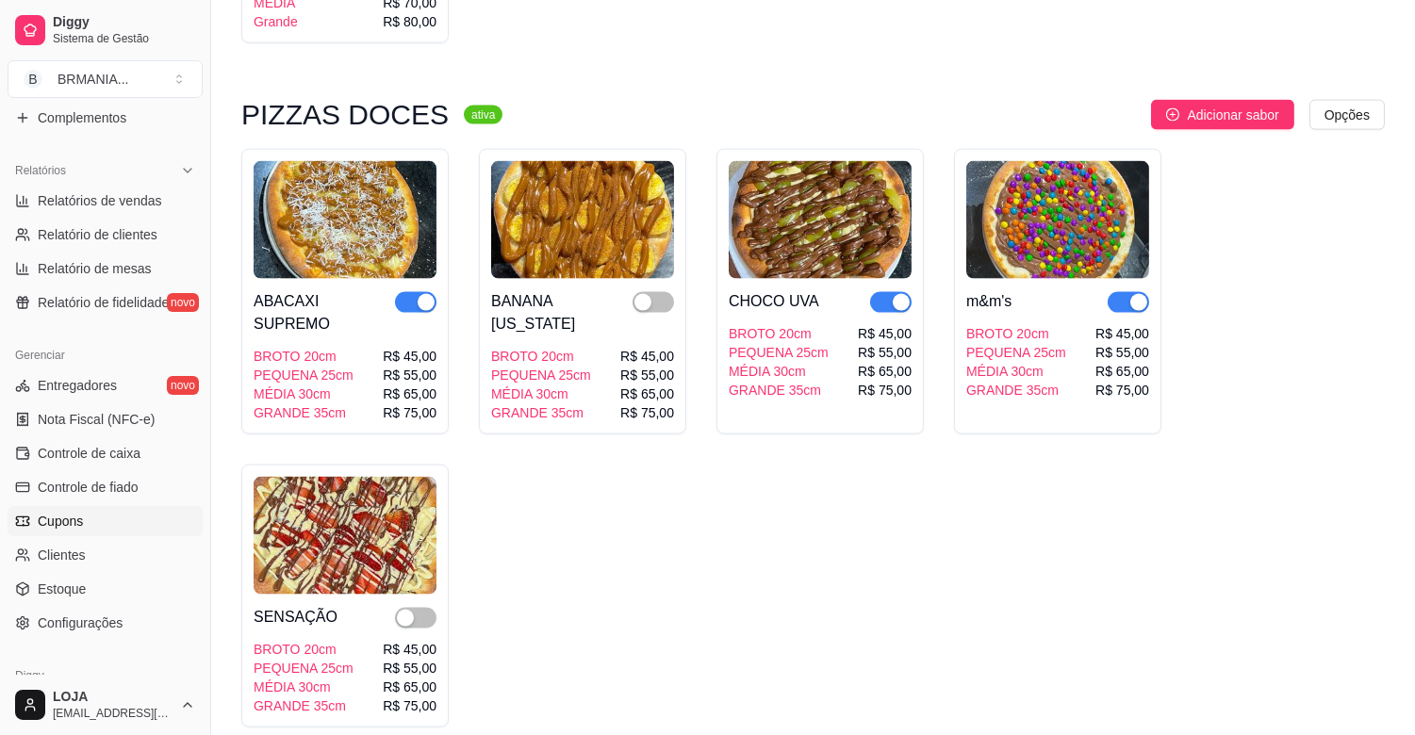
scroll to position [535, 0]
click at [110, 454] on span "Controle de caixa" at bounding box center [89, 451] width 103 height 19
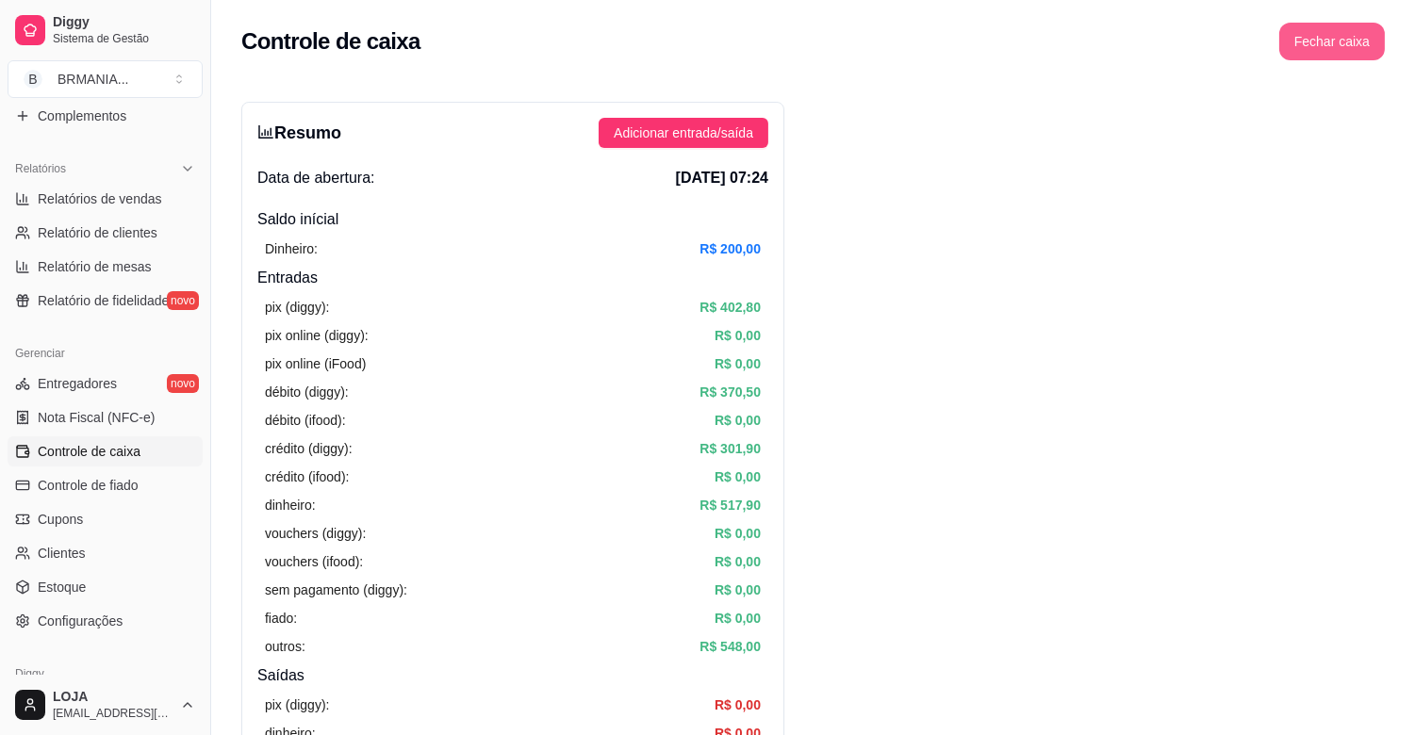
click at [1353, 45] on button "Fechar caixa" at bounding box center [1332, 42] width 106 height 38
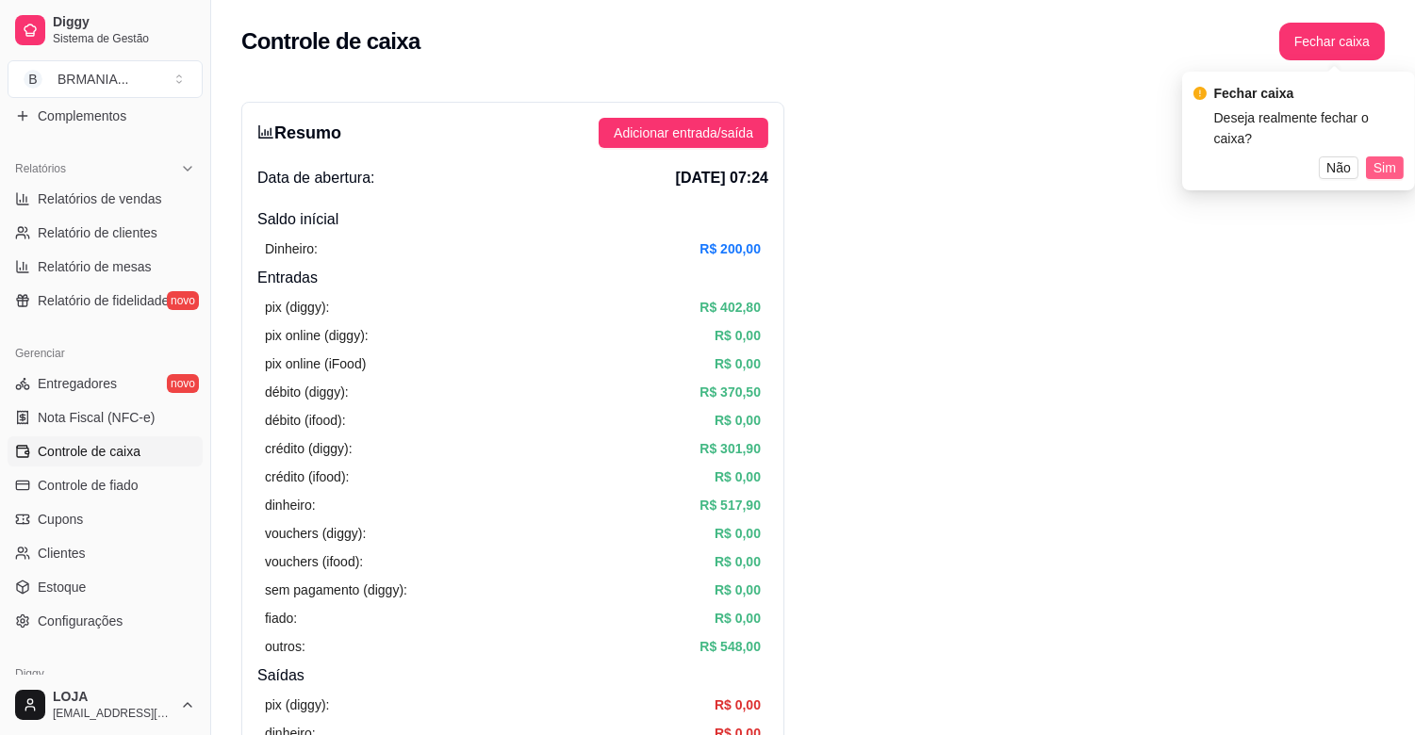
click at [1383, 157] on span "Sim" at bounding box center [1384, 167] width 23 height 21
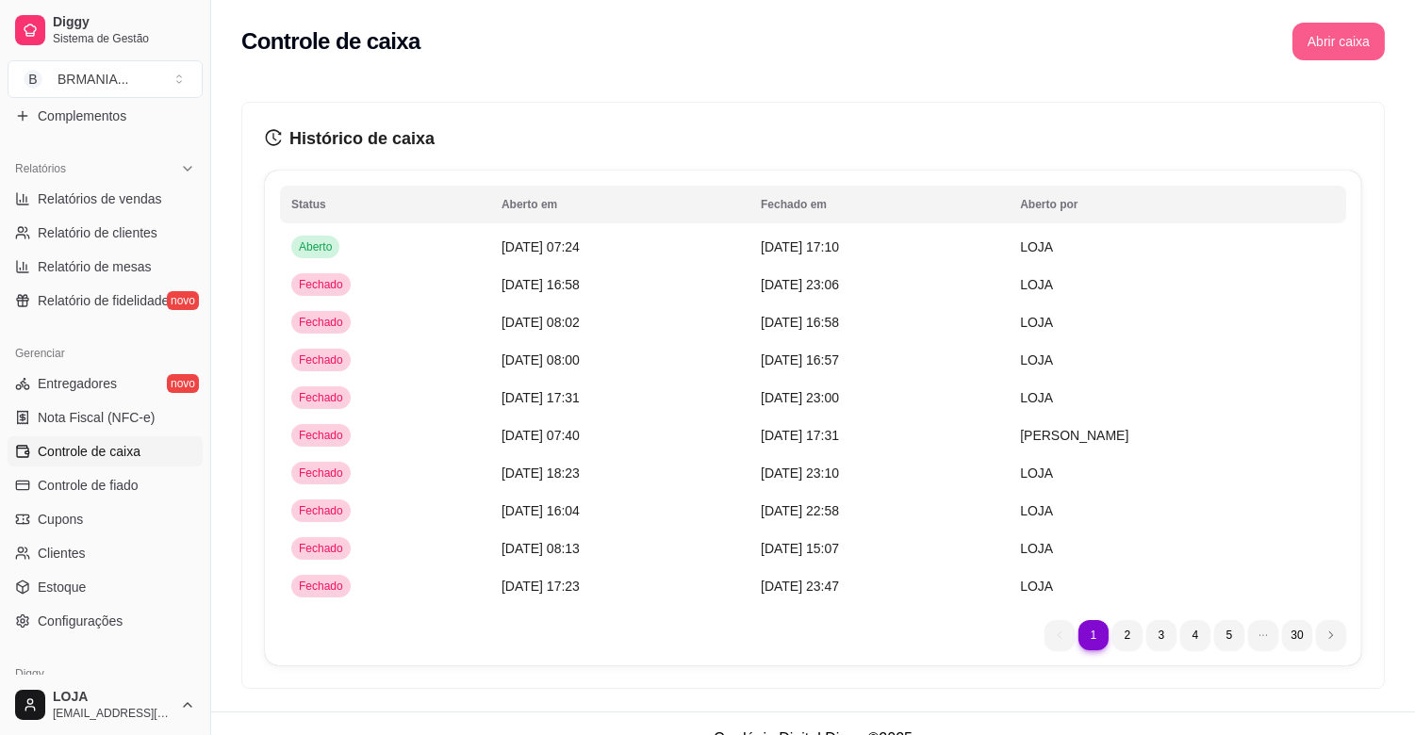
click at [1354, 47] on button "Abrir caixa" at bounding box center [1338, 42] width 92 height 38
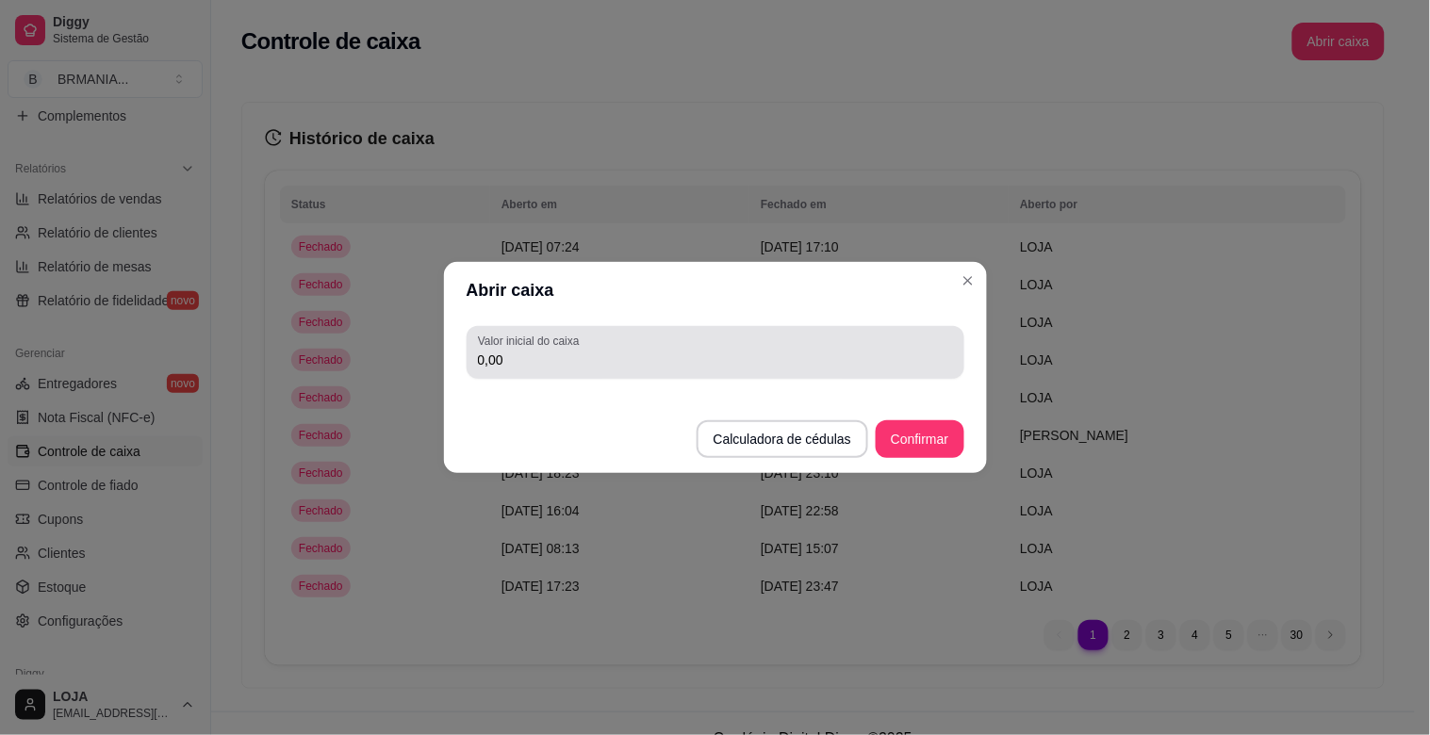
click at [865, 374] on div "Valor inicial do caixa 0,00" at bounding box center [715, 352] width 498 height 53
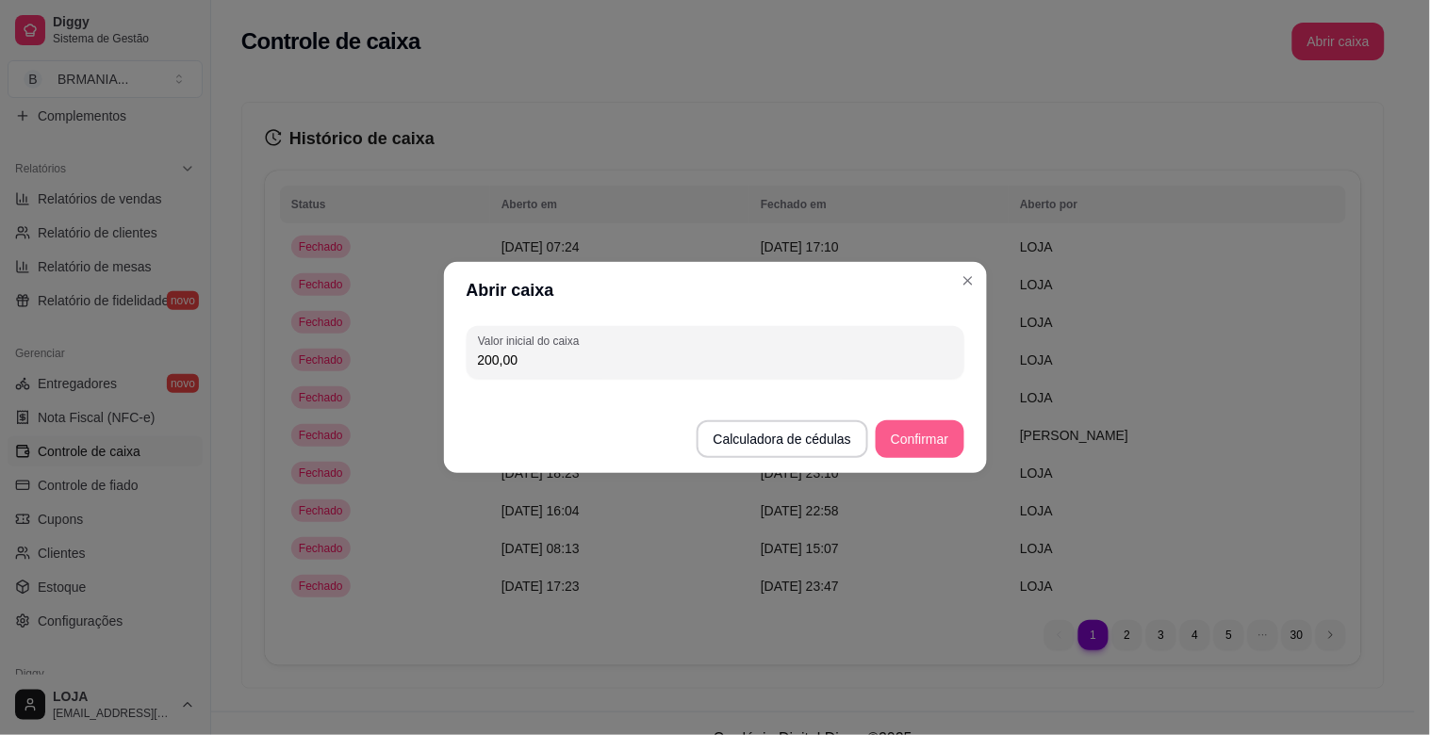
type input "200,00"
click at [949, 427] on button "Confirmar" at bounding box center [920, 439] width 88 height 38
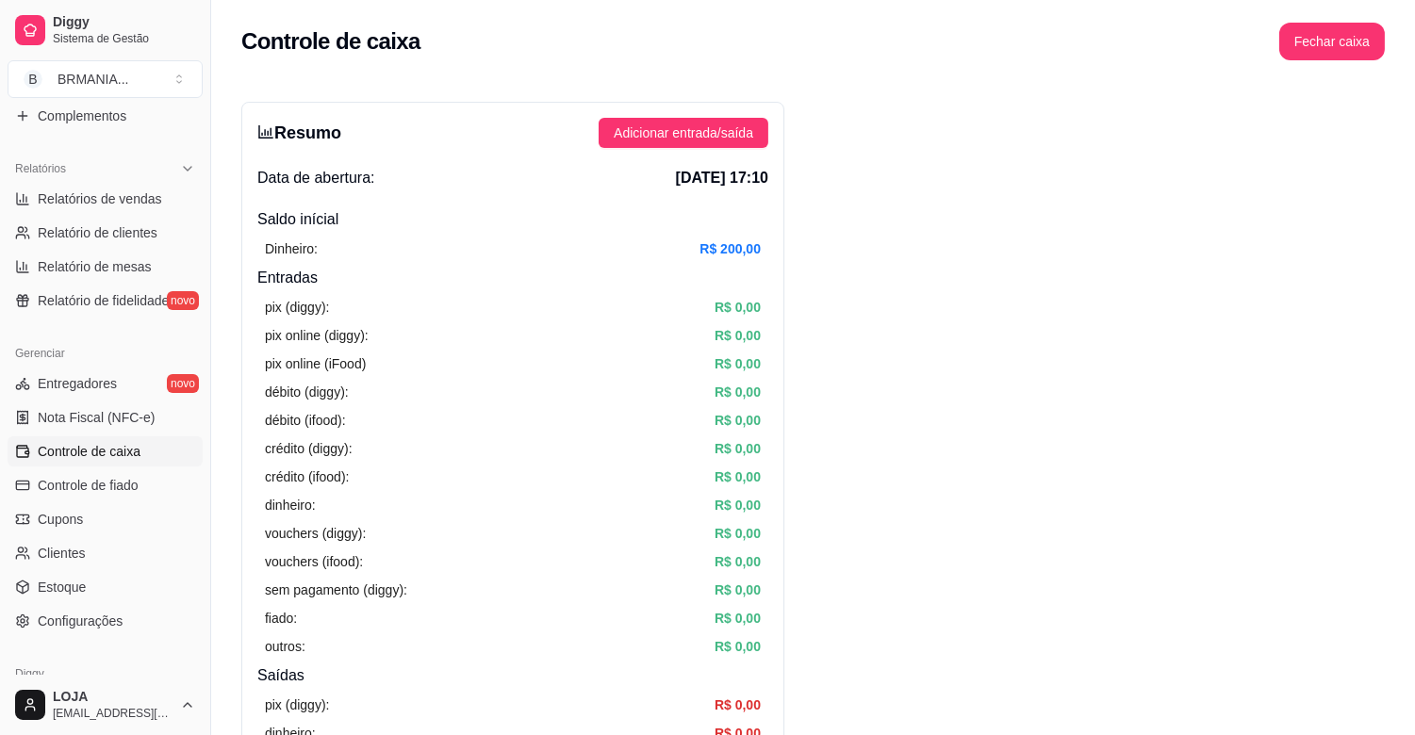
drag, startPoint x: 202, startPoint y: 458, endPoint x: 220, endPoint y: 422, distance: 40.0
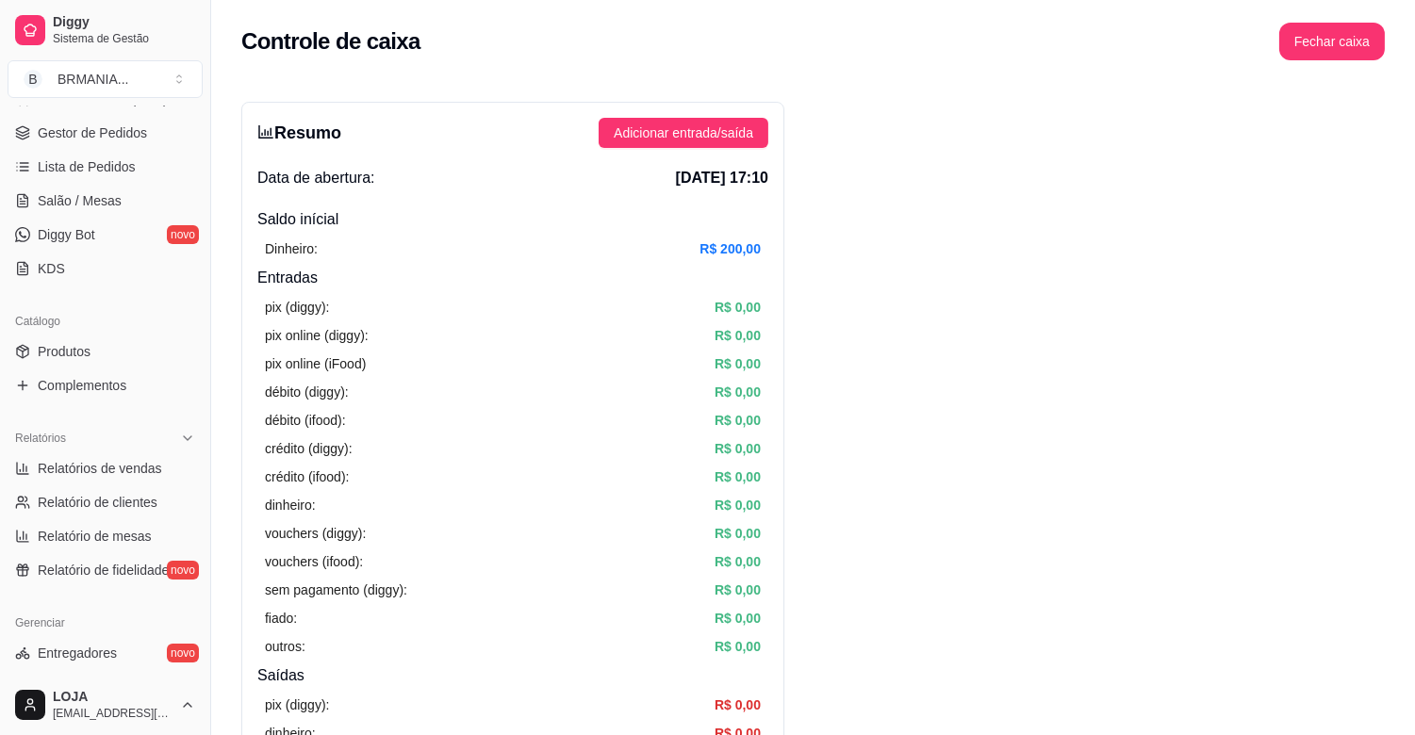
scroll to position [298, 0]
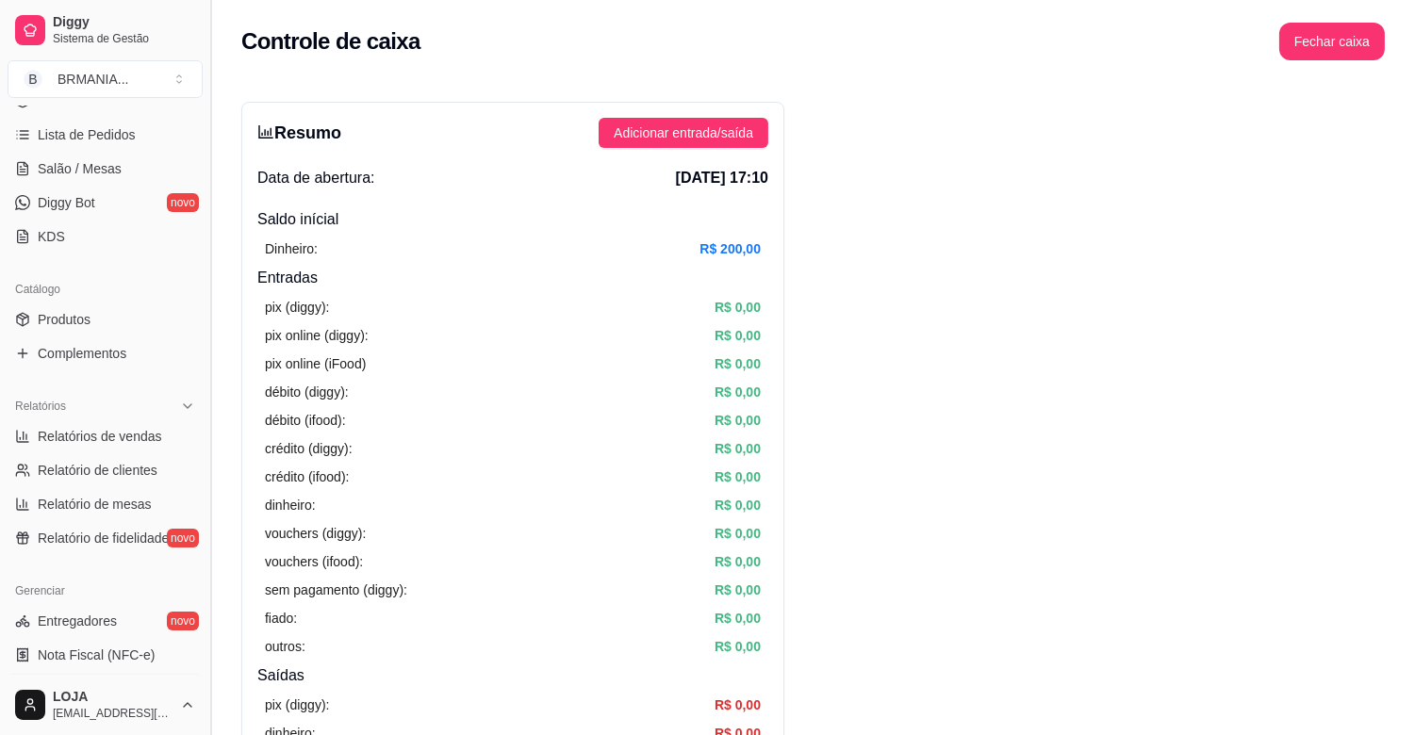
drag, startPoint x: 204, startPoint y: 492, endPoint x: 204, endPoint y: 476, distance: 16.0
click at [204, 476] on button "Toggle Sidebar" at bounding box center [210, 367] width 15 height 735
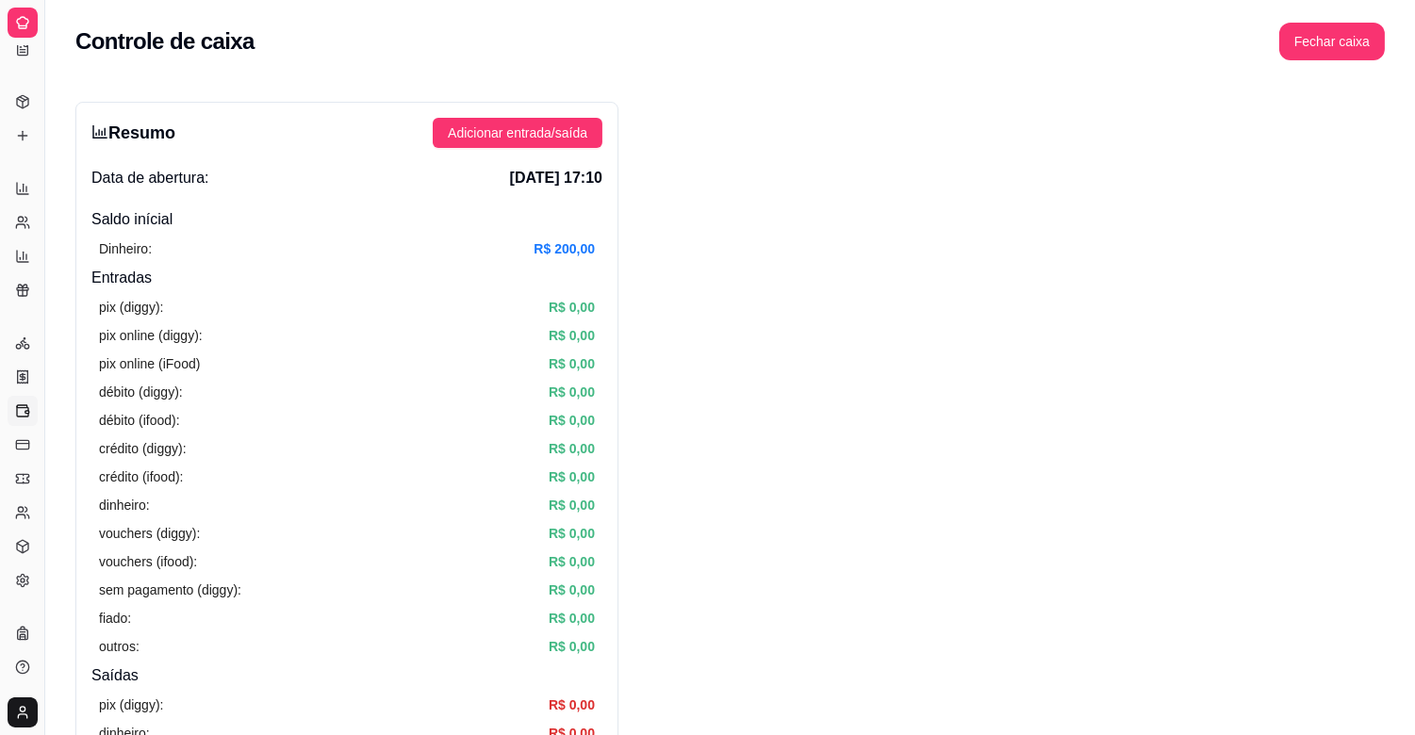
scroll to position [174, 0]
click at [43, 369] on button "Toggle Sidebar" at bounding box center [44, 367] width 15 height 735
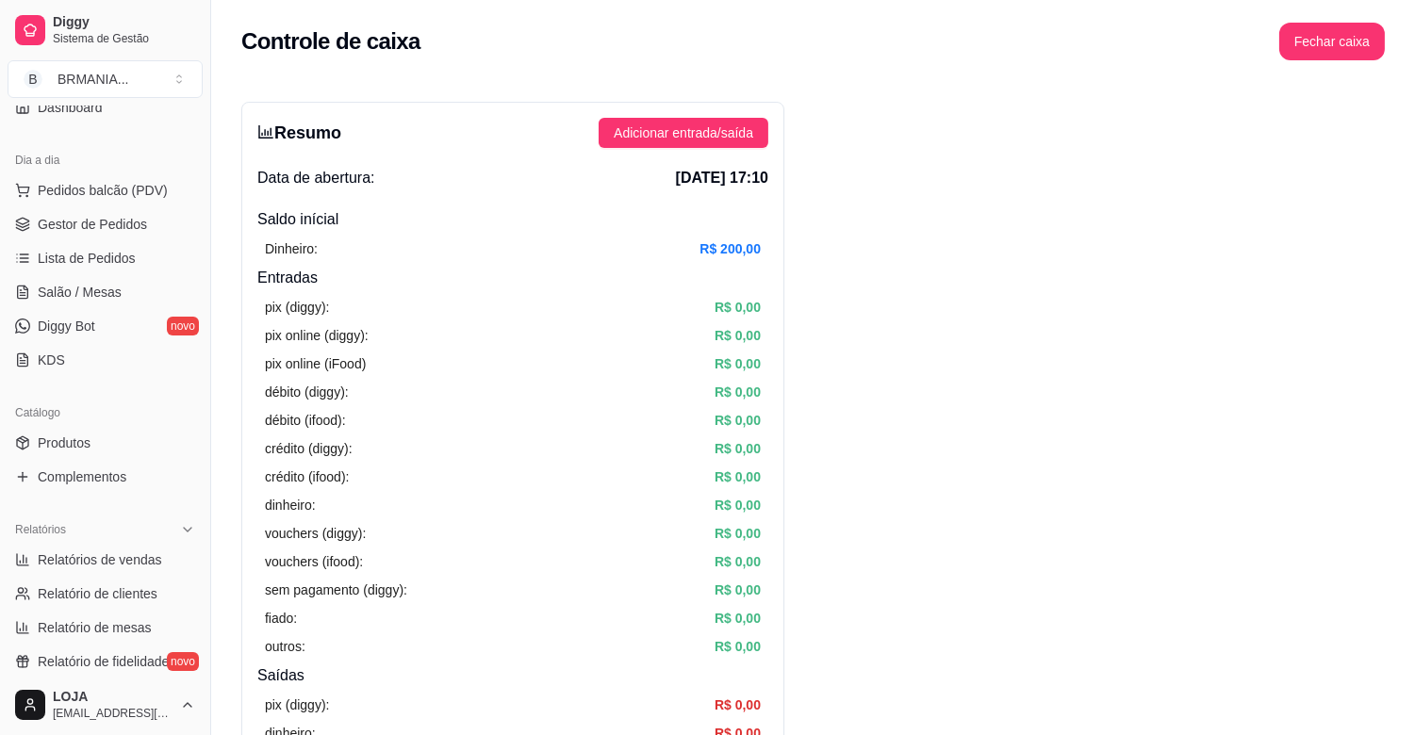
scroll to position [162, 0]
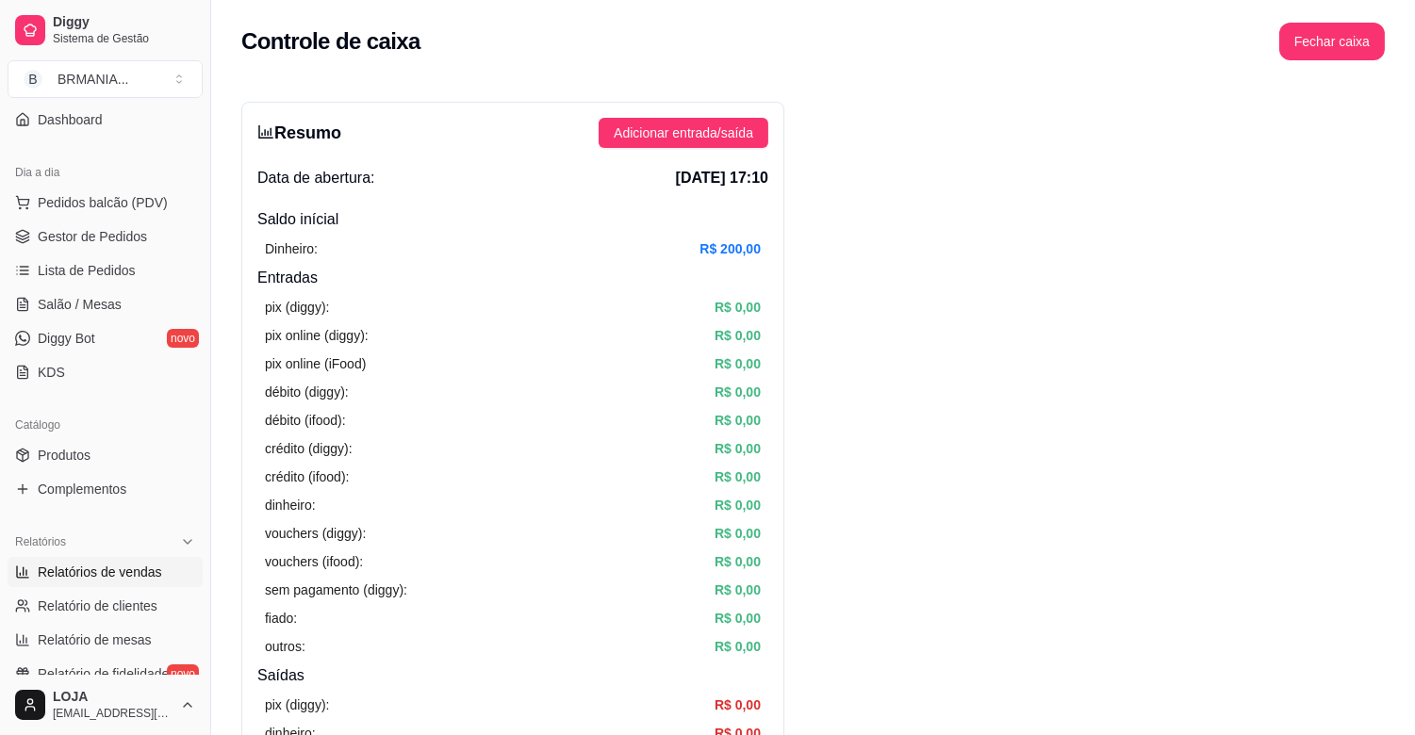
click at [115, 568] on span "Relatórios de vendas" at bounding box center [100, 572] width 124 height 19
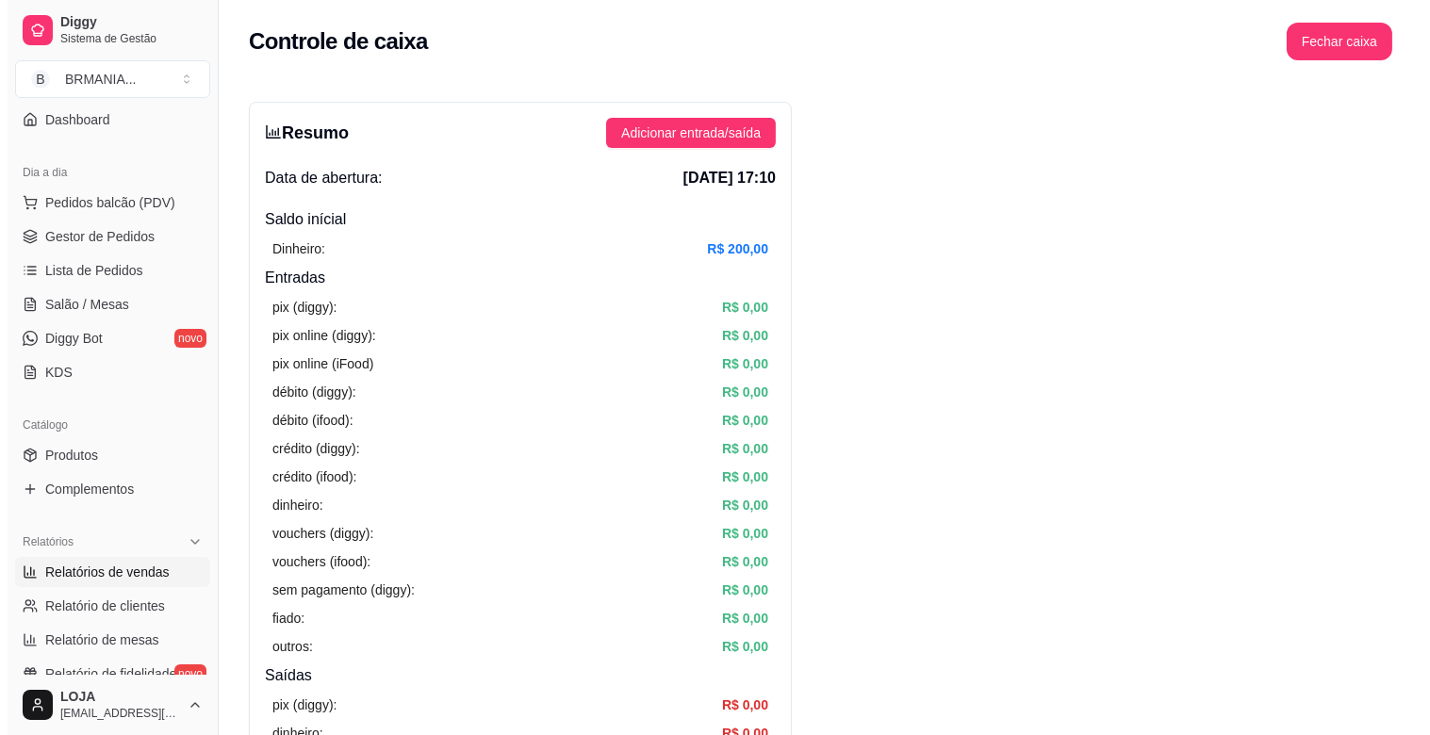
select select "ALL"
select select "0"
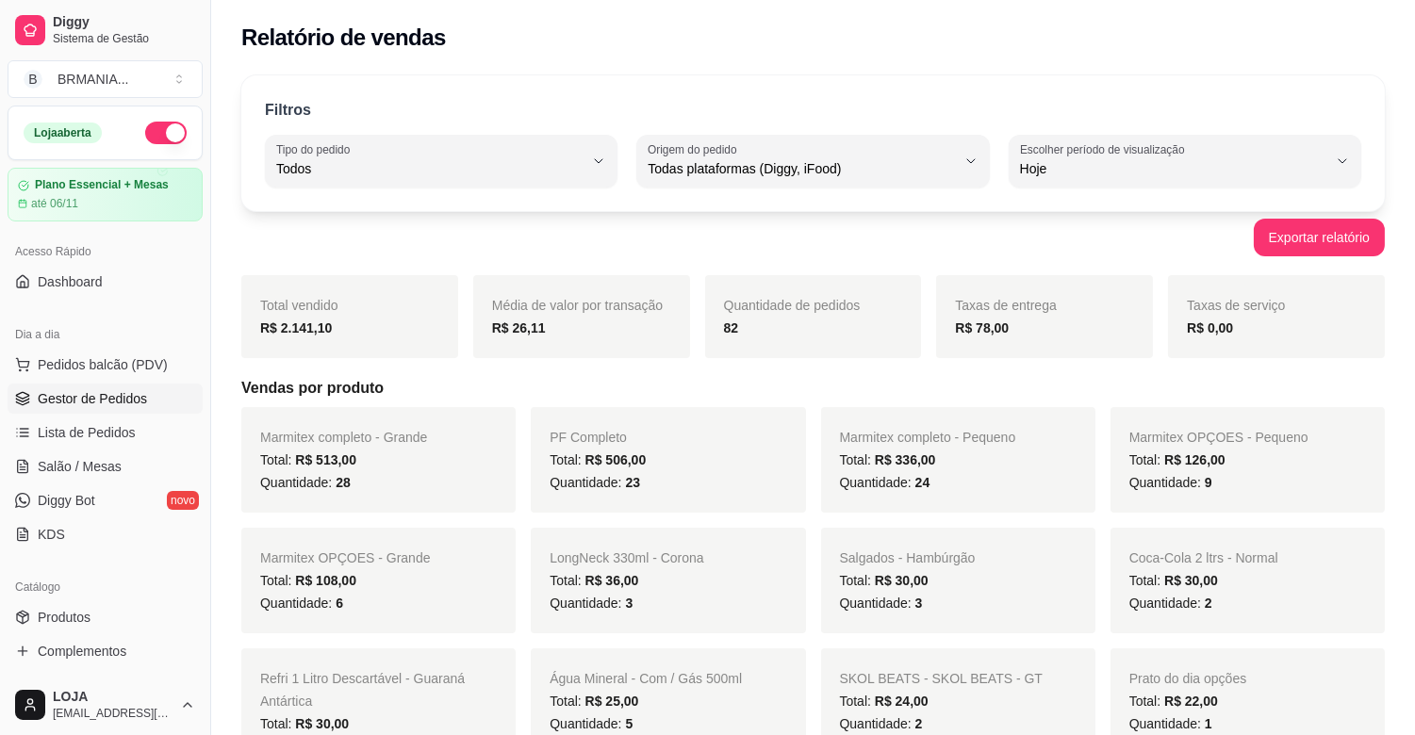
click at [120, 403] on span "Gestor de Pedidos" at bounding box center [92, 398] width 109 height 19
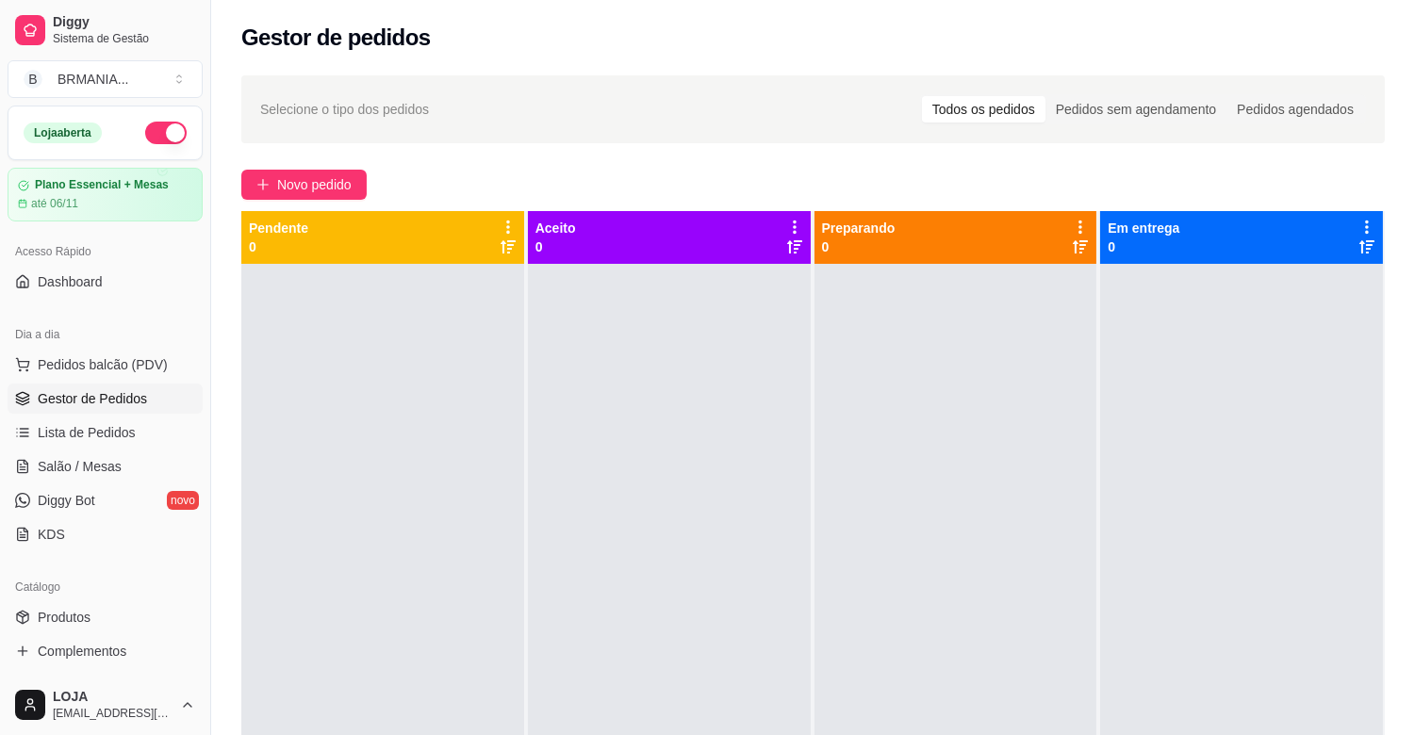
scroll to position [105, 0]
